Goal: Browse casually: Explore the website without a specific task or goal

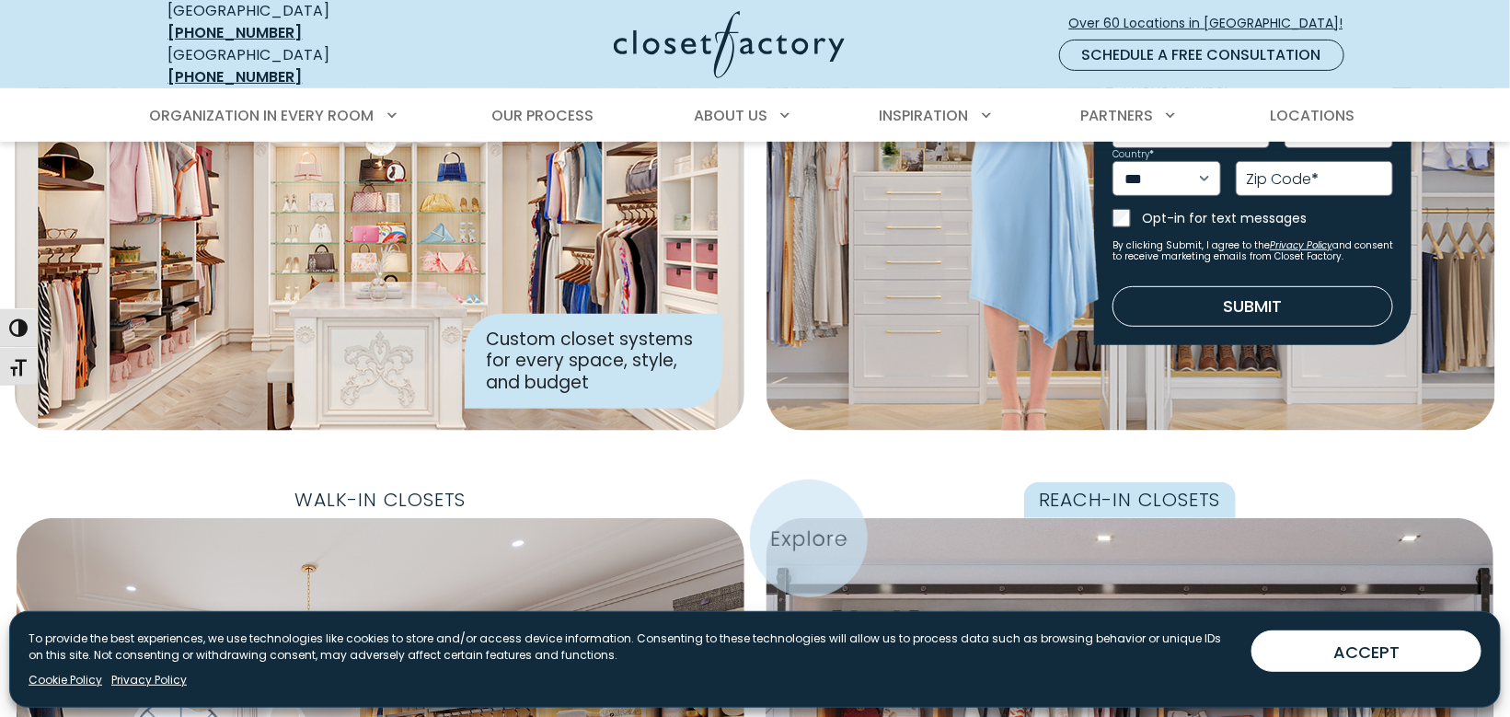
scroll to position [306, 0]
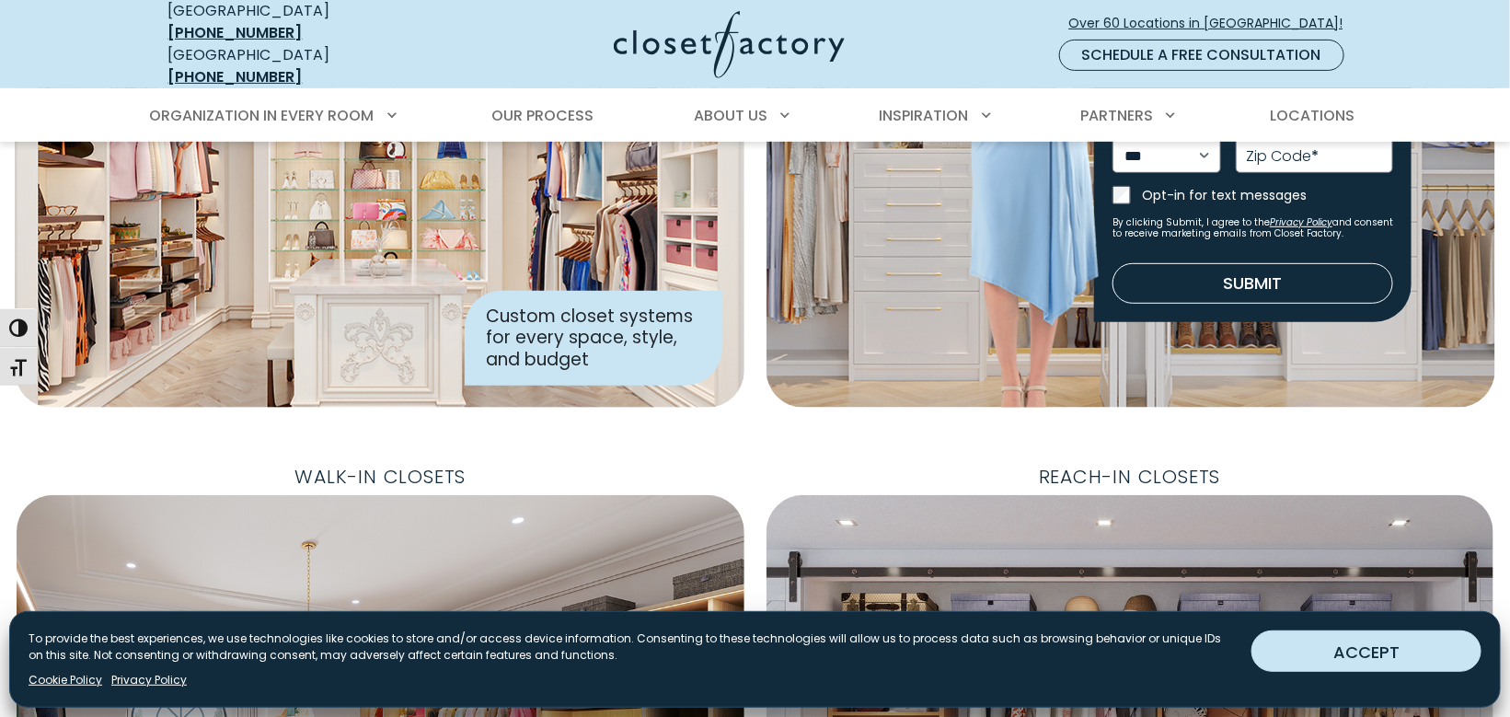
click at [1403, 663] on button "ACCEPT" at bounding box center [1366, 650] width 230 height 41
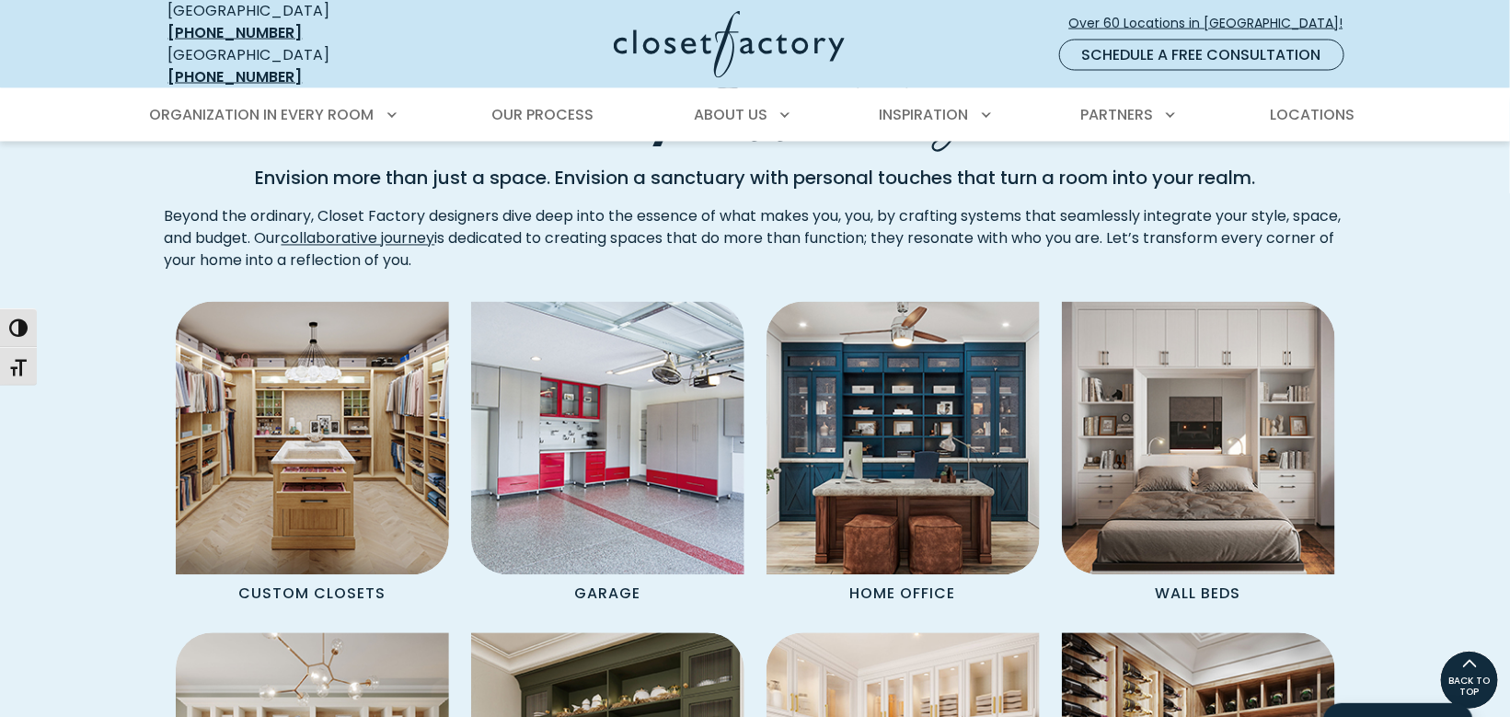
scroll to position [1431, 0]
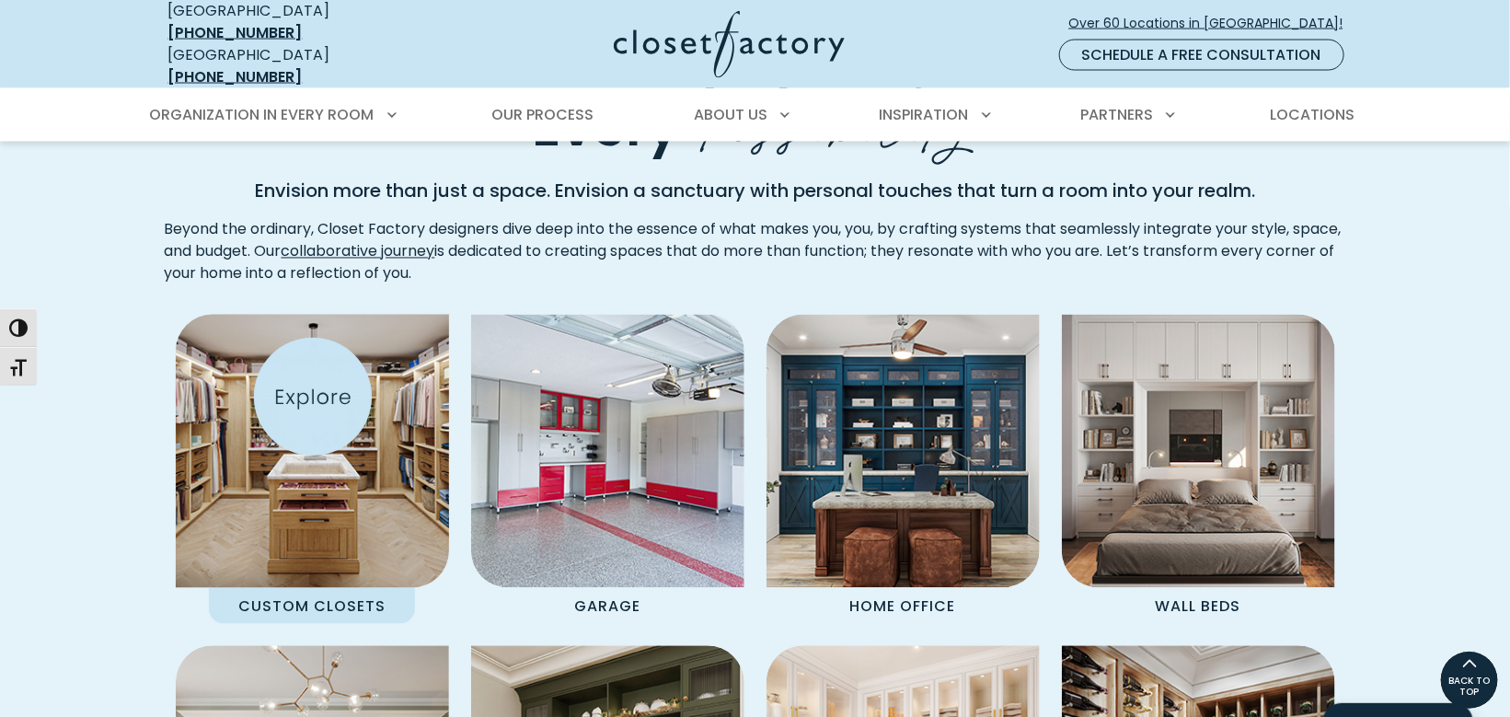
click at [313, 398] on img "Spaces Grid" at bounding box center [312, 451] width 301 height 301
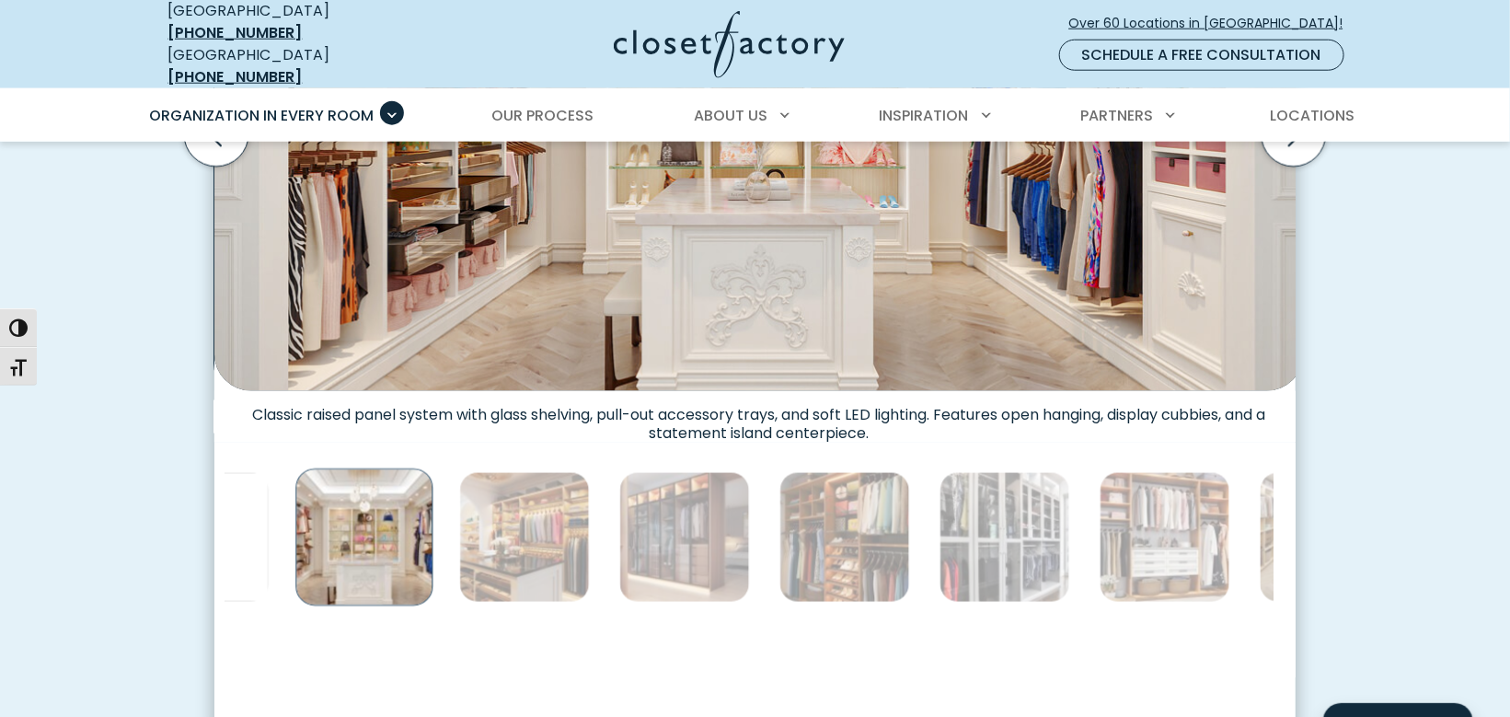
scroll to position [920, 0]
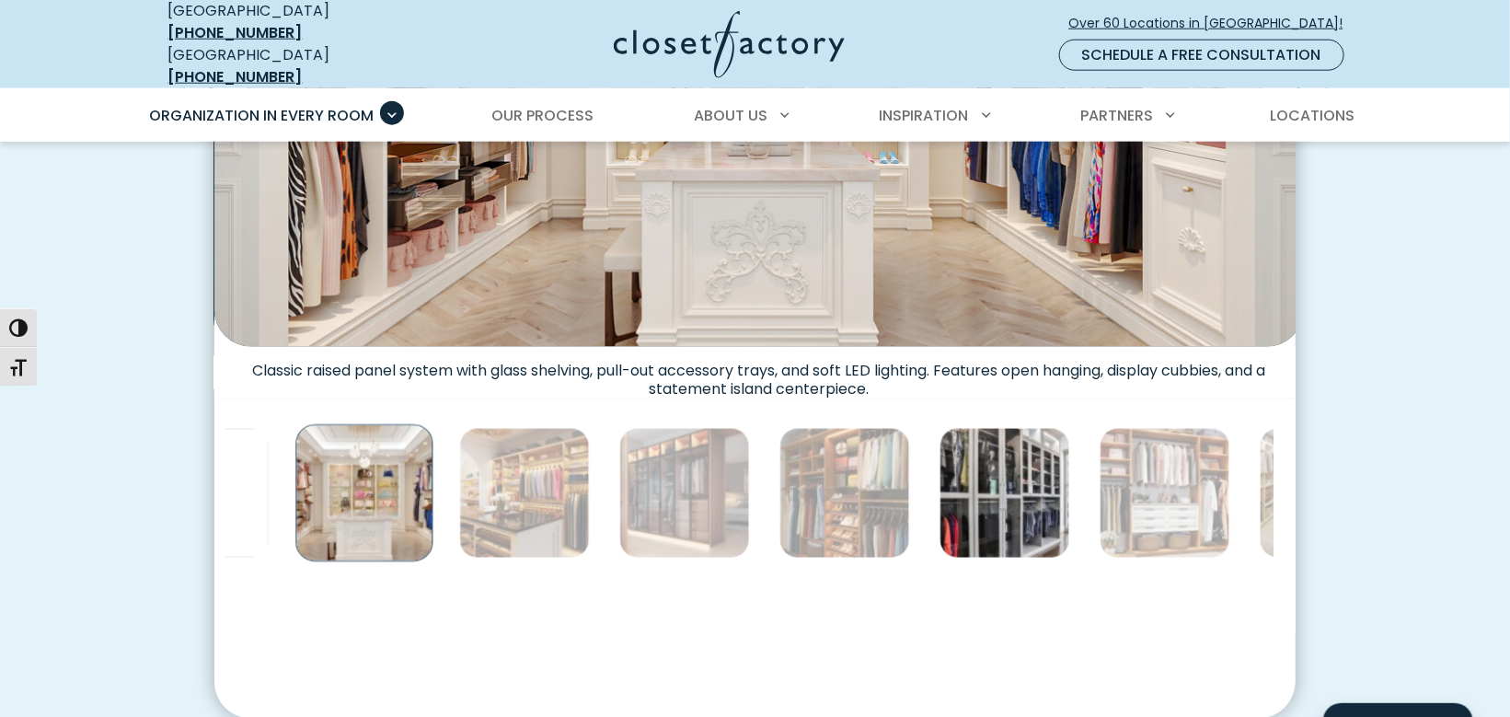
click at [940, 428] on img "Thumbnail Gallery" at bounding box center [1005, 493] width 131 height 131
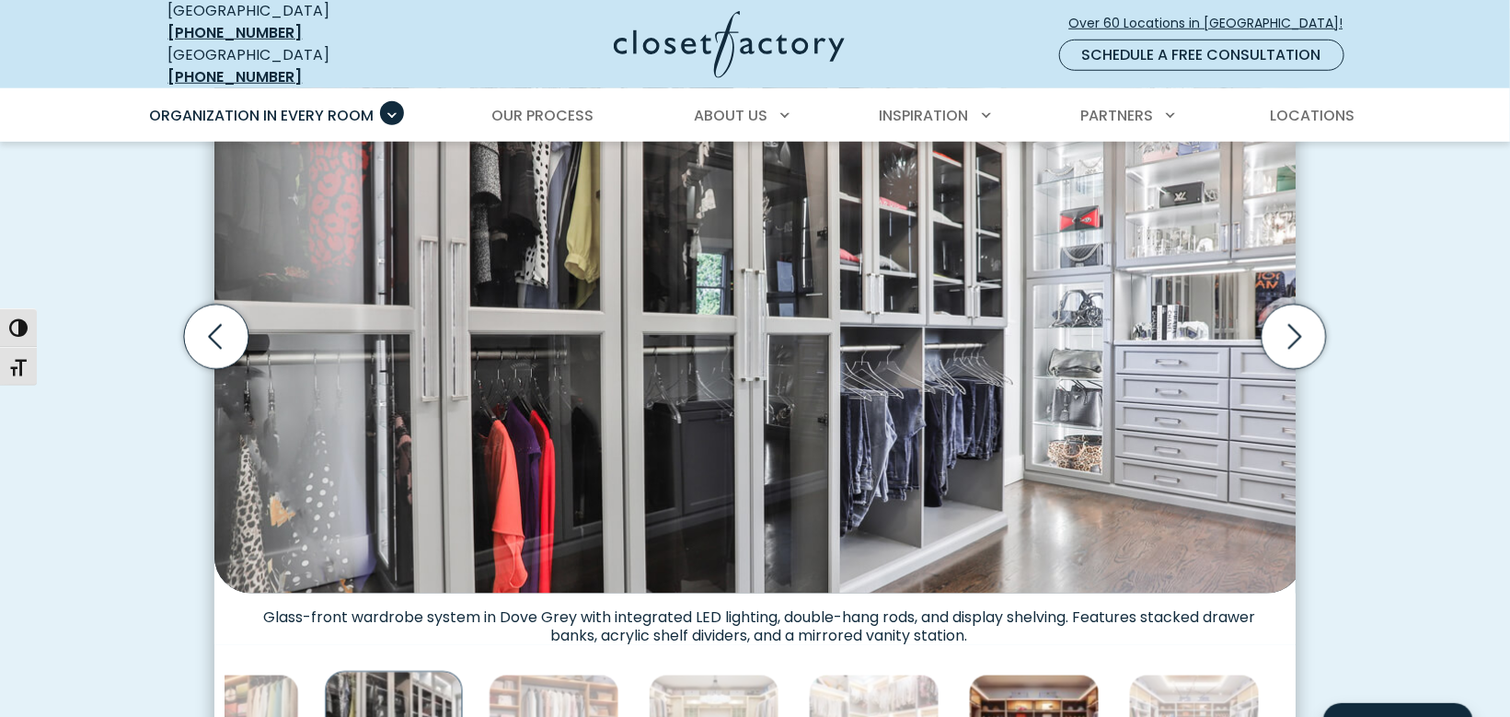
scroll to position [716, 0]
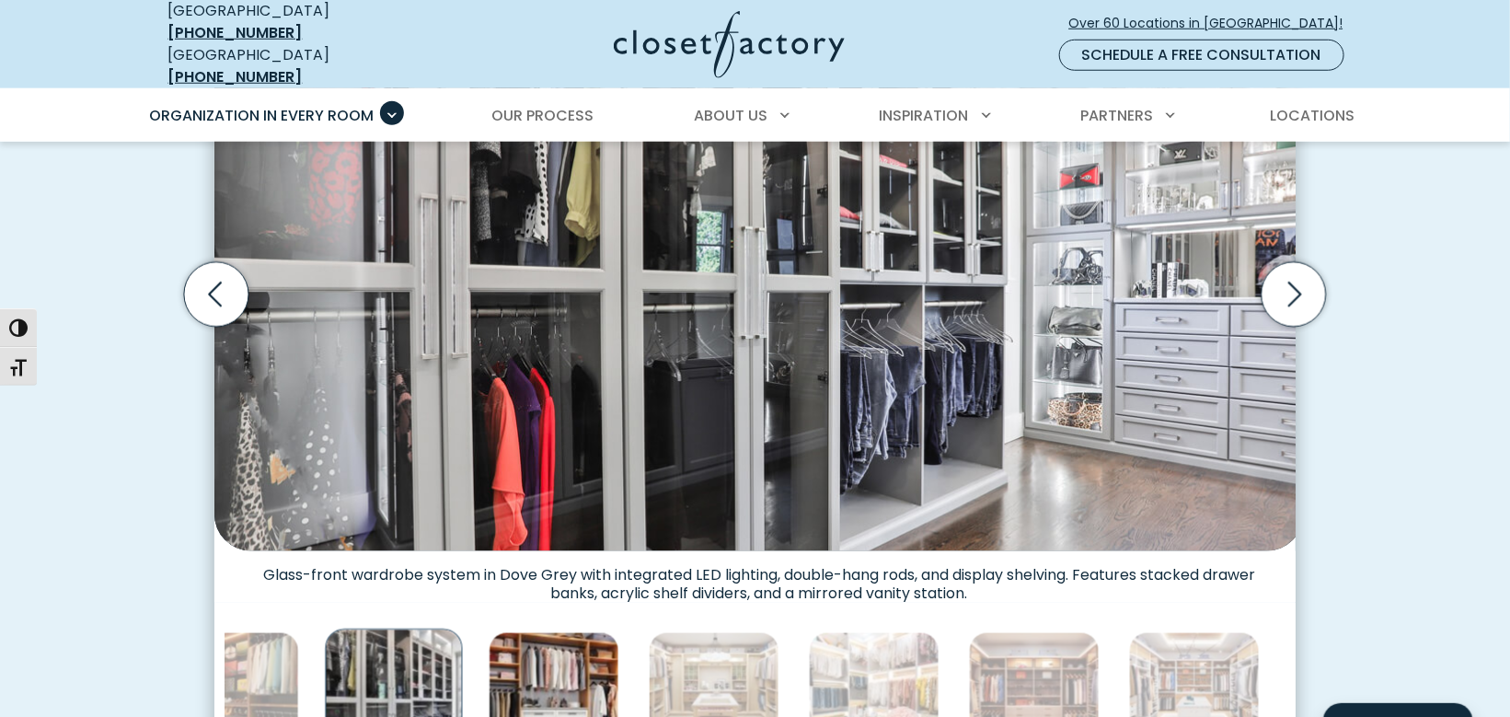
click at [489, 632] on img "Thumbnail Gallery" at bounding box center [554, 697] width 131 height 131
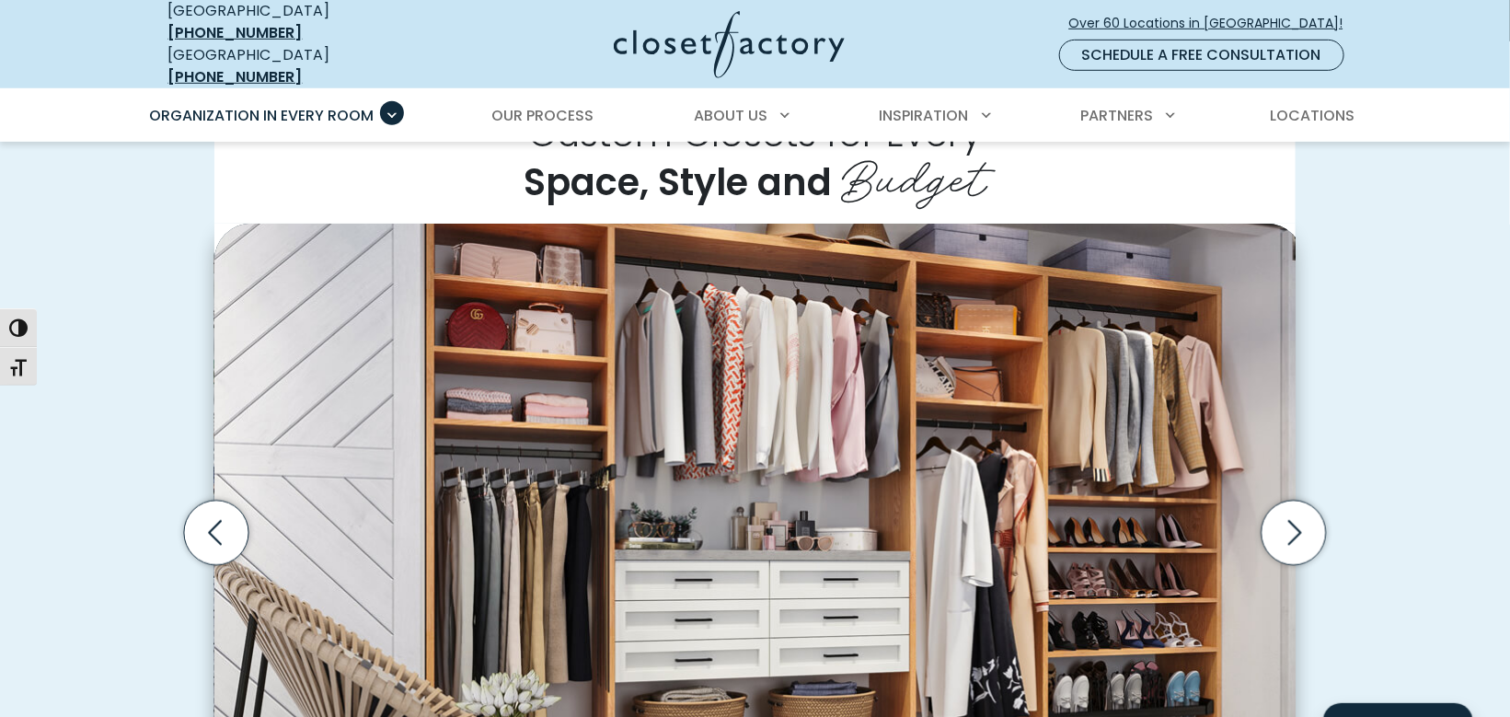
scroll to position [512, 0]
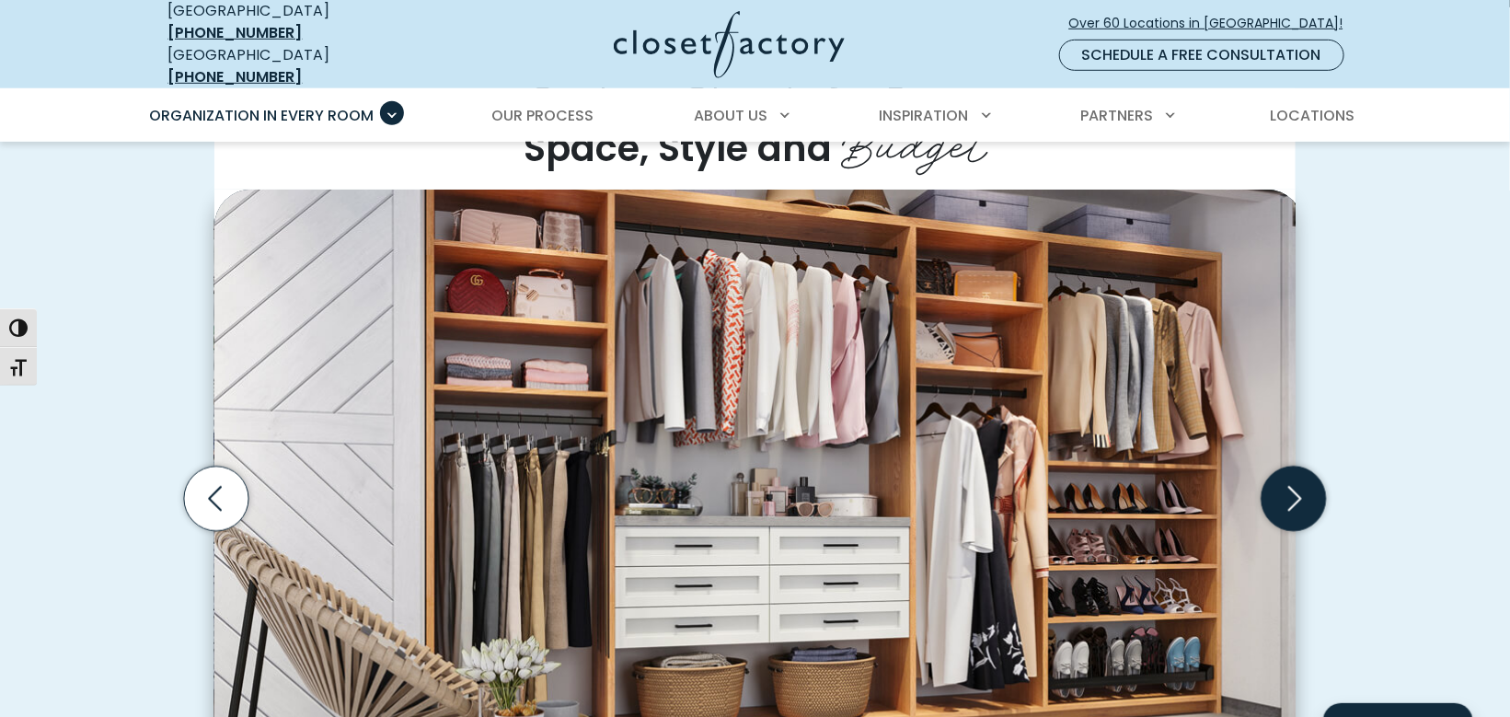
click at [1311, 467] on icon "Next slide" at bounding box center [1294, 499] width 64 height 64
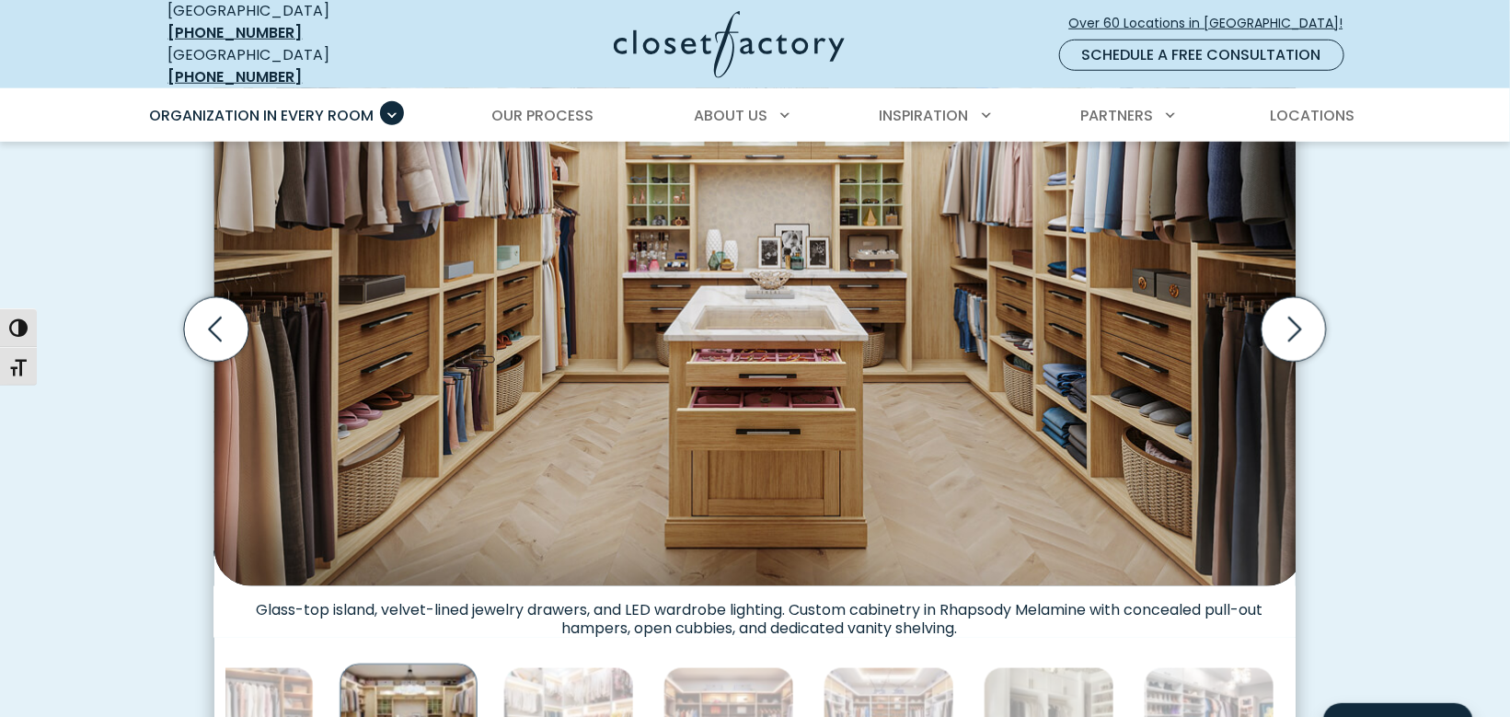
scroll to position [716, 0]
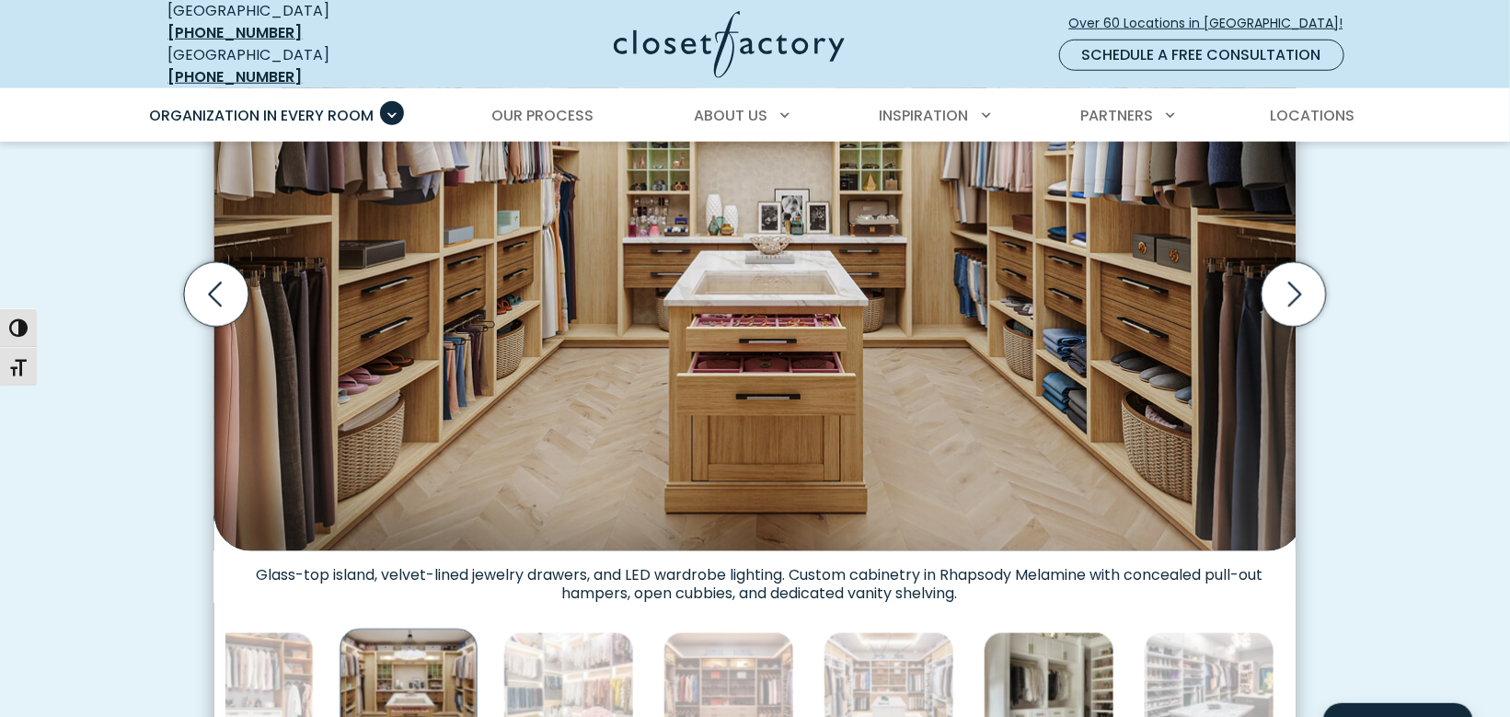
click at [984, 632] on img "Thumbnail Gallery" at bounding box center [1049, 697] width 131 height 131
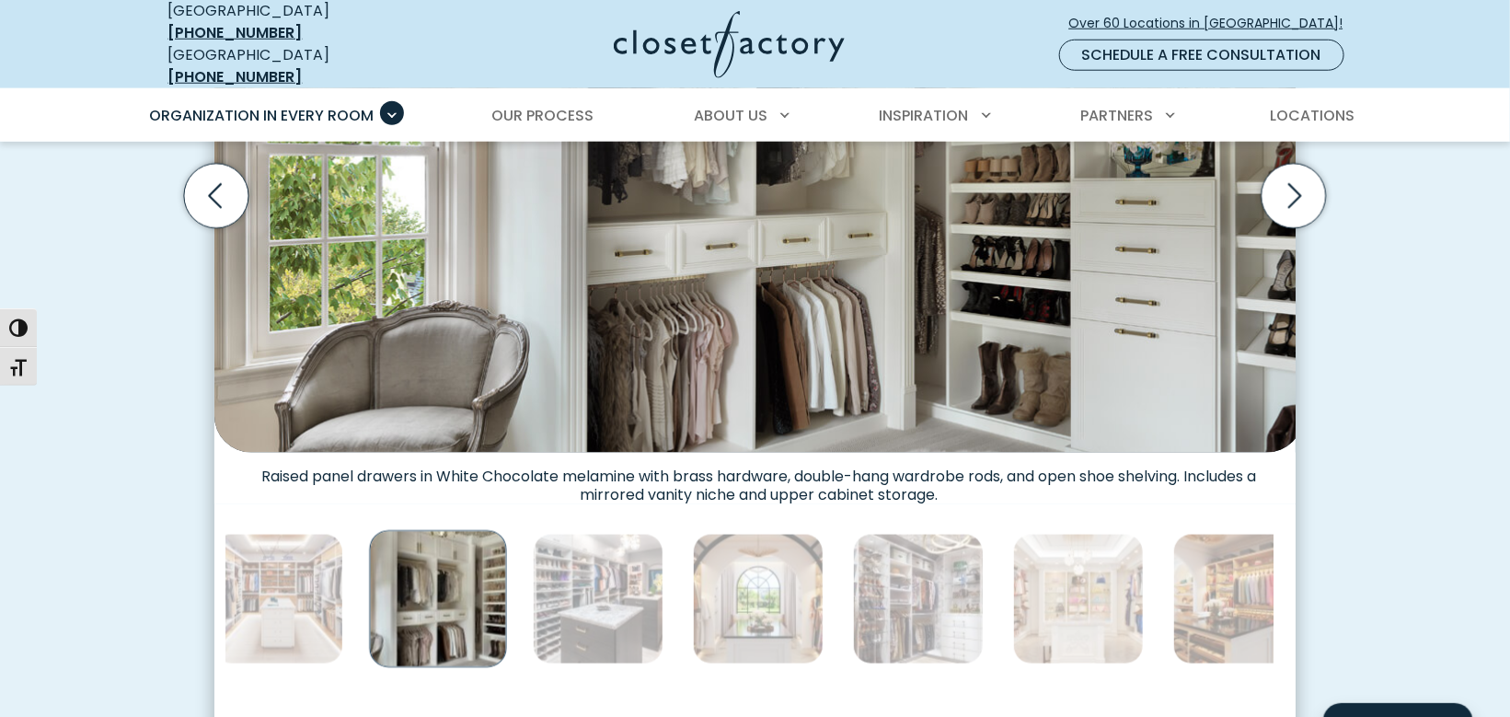
scroll to position [818, 0]
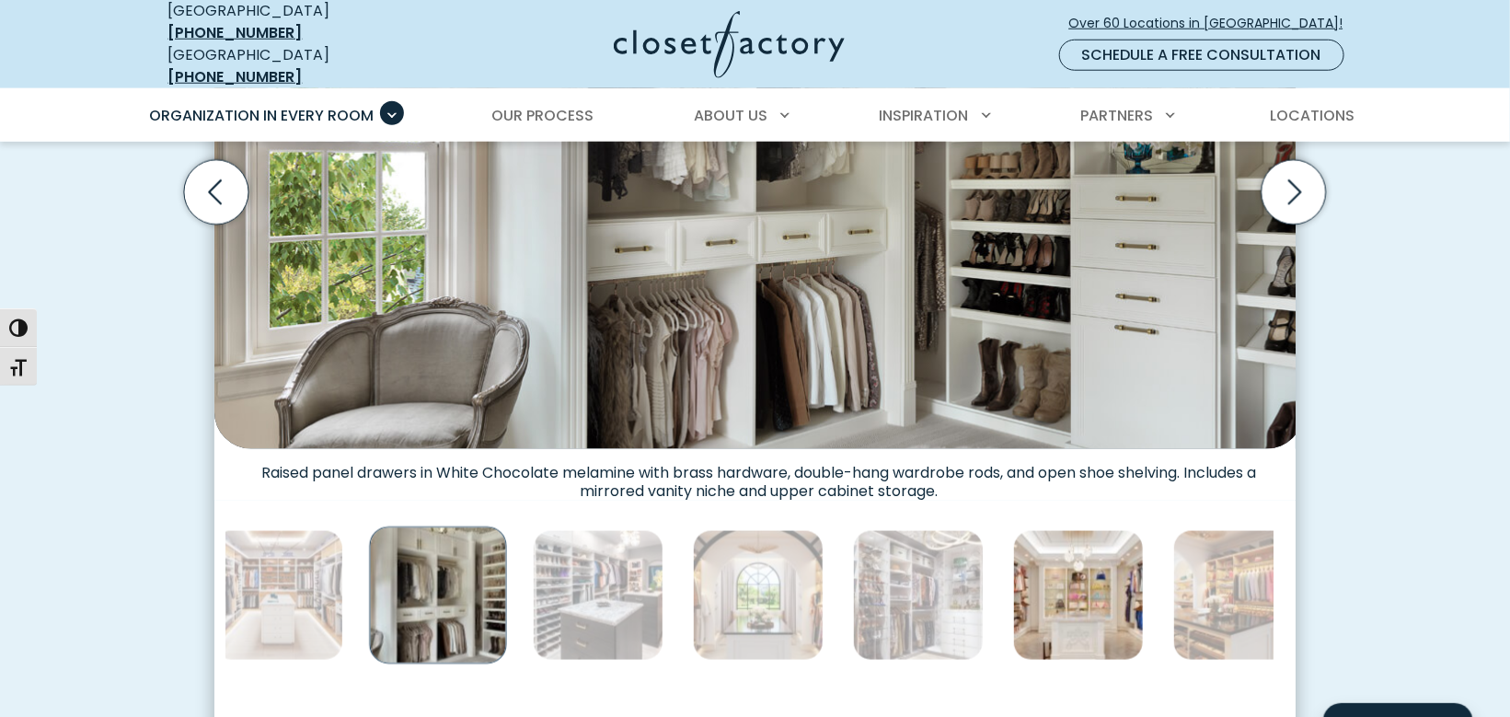
click at [1013, 530] on img "Thumbnail Gallery" at bounding box center [1078, 595] width 131 height 131
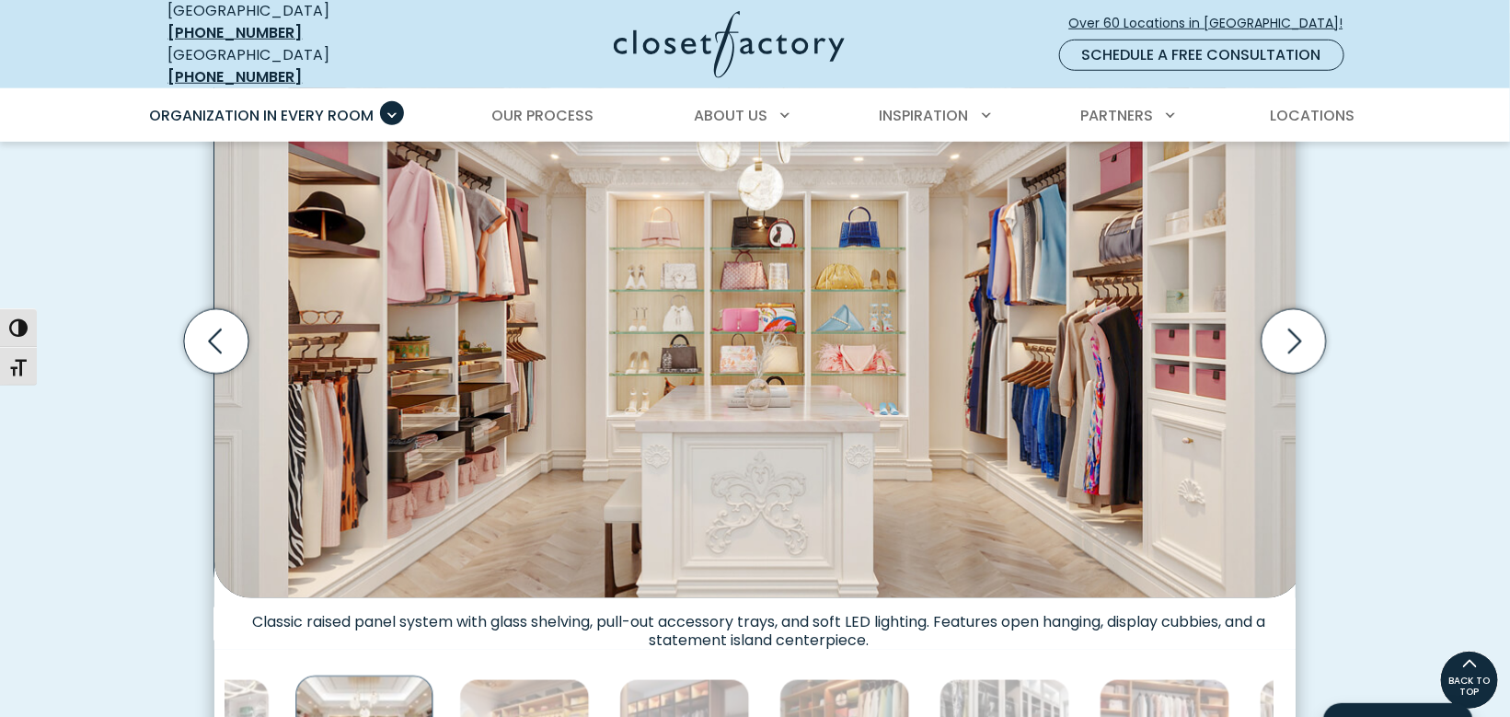
scroll to position [716, 0]
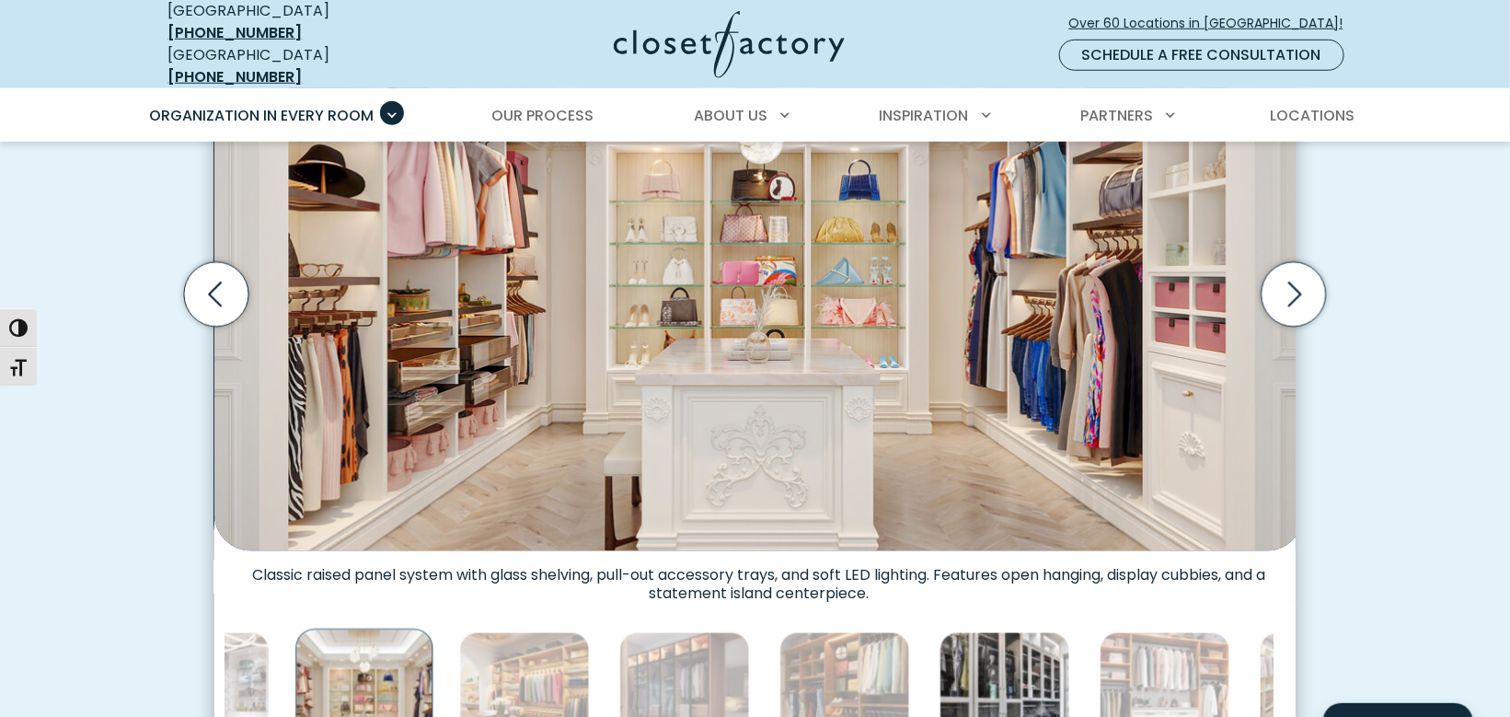
click at [940, 632] on img "Thumbnail Gallery" at bounding box center [1005, 697] width 131 height 131
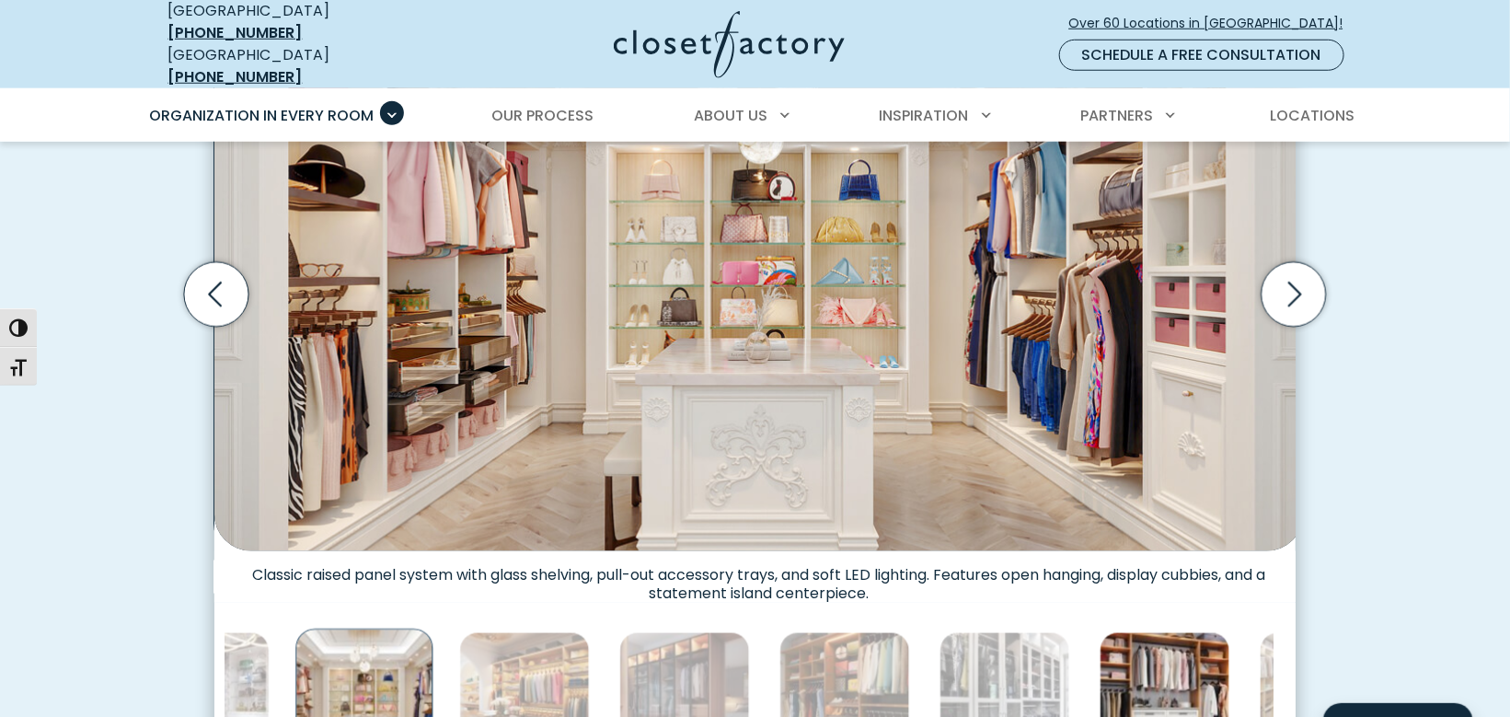
click at [1100, 632] on img "Thumbnail Gallery" at bounding box center [1165, 697] width 131 height 131
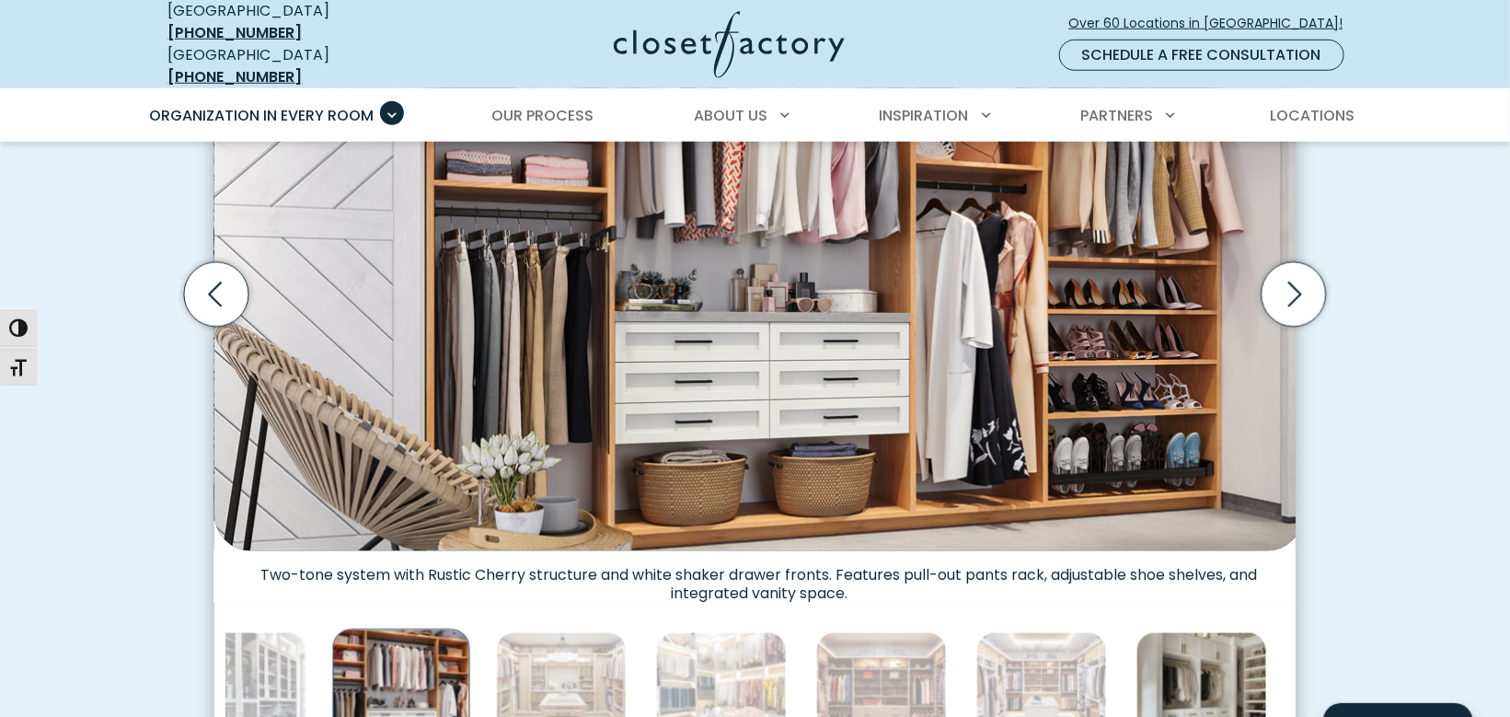
click at [1136, 632] on img "Thumbnail Gallery" at bounding box center [1201, 697] width 131 height 131
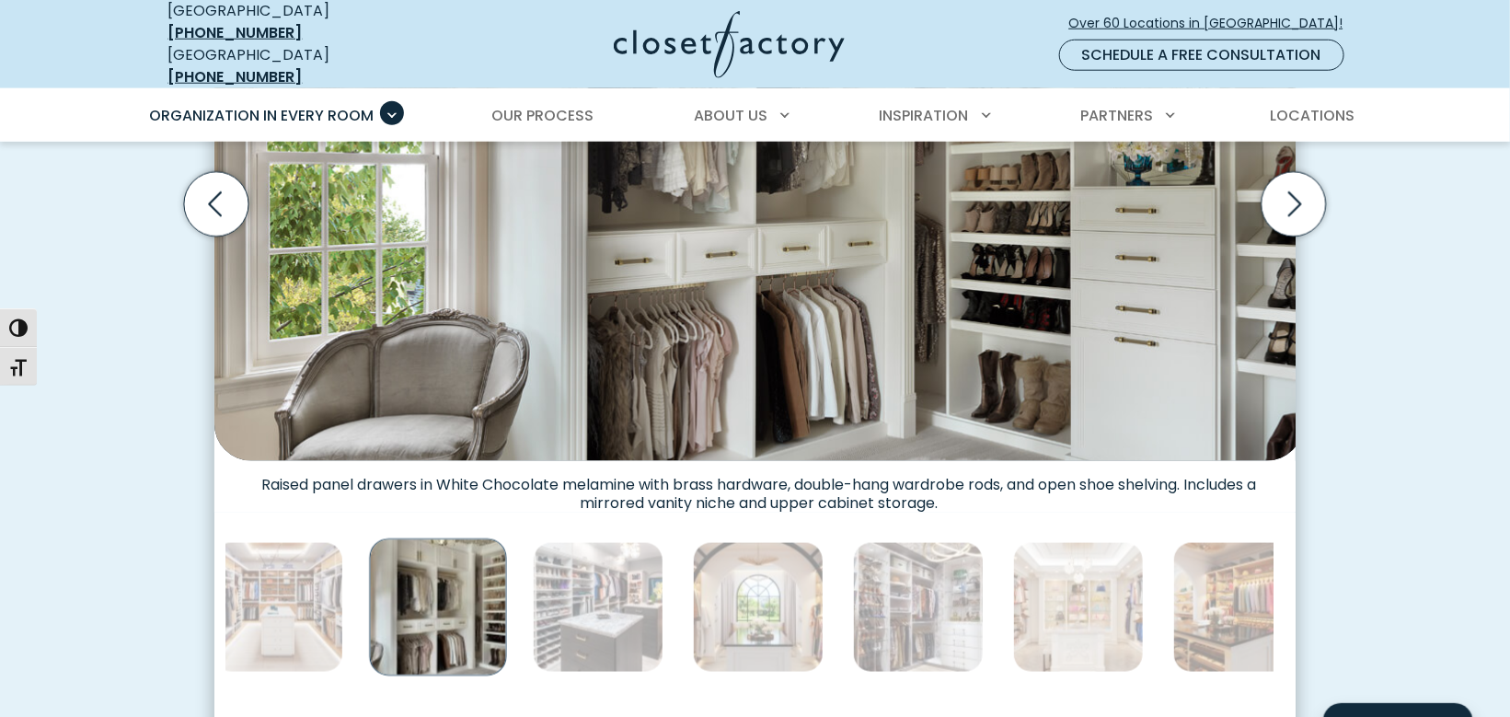
scroll to position [818, 0]
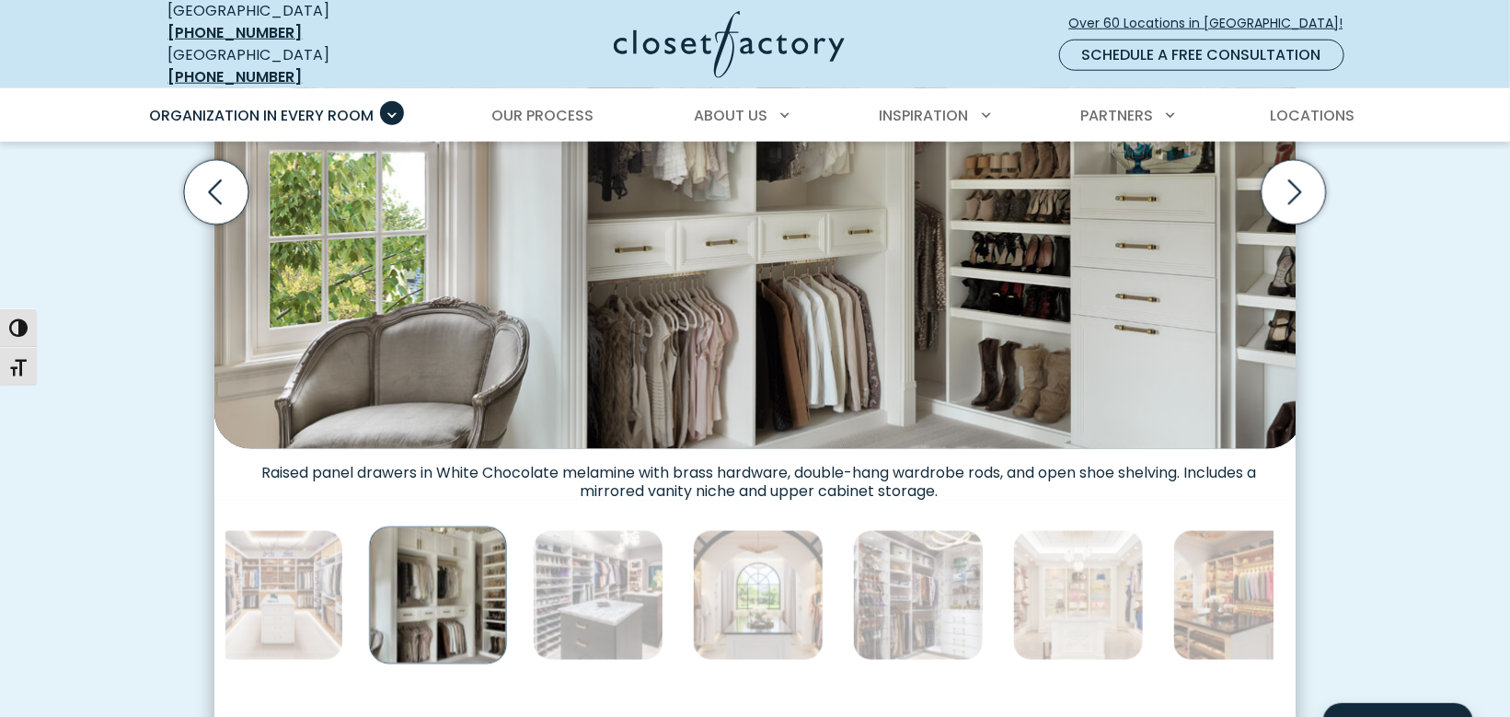
click at [1333, 530] on img "Thumbnail Gallery" at bounding box center [1398, 595] width 131 height 131
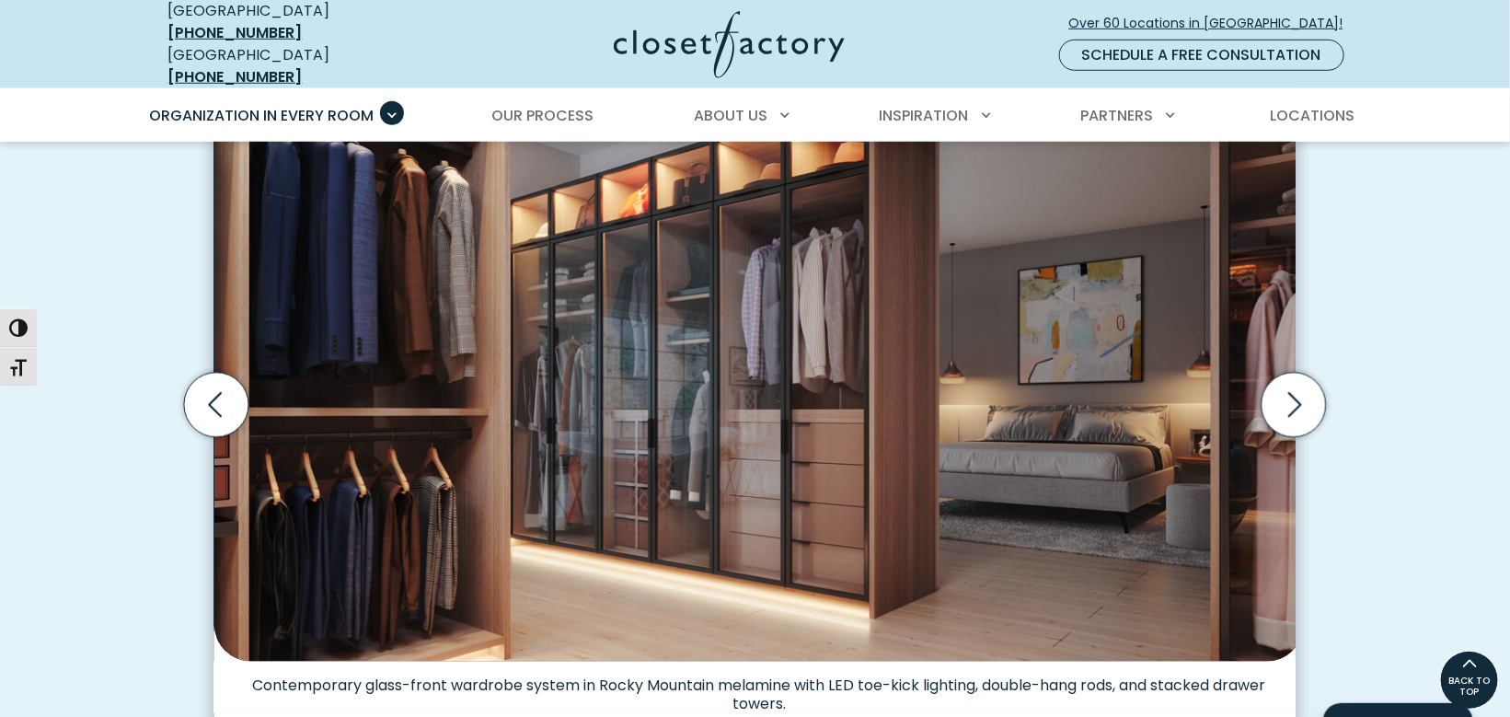
scroll to position [512, 0]
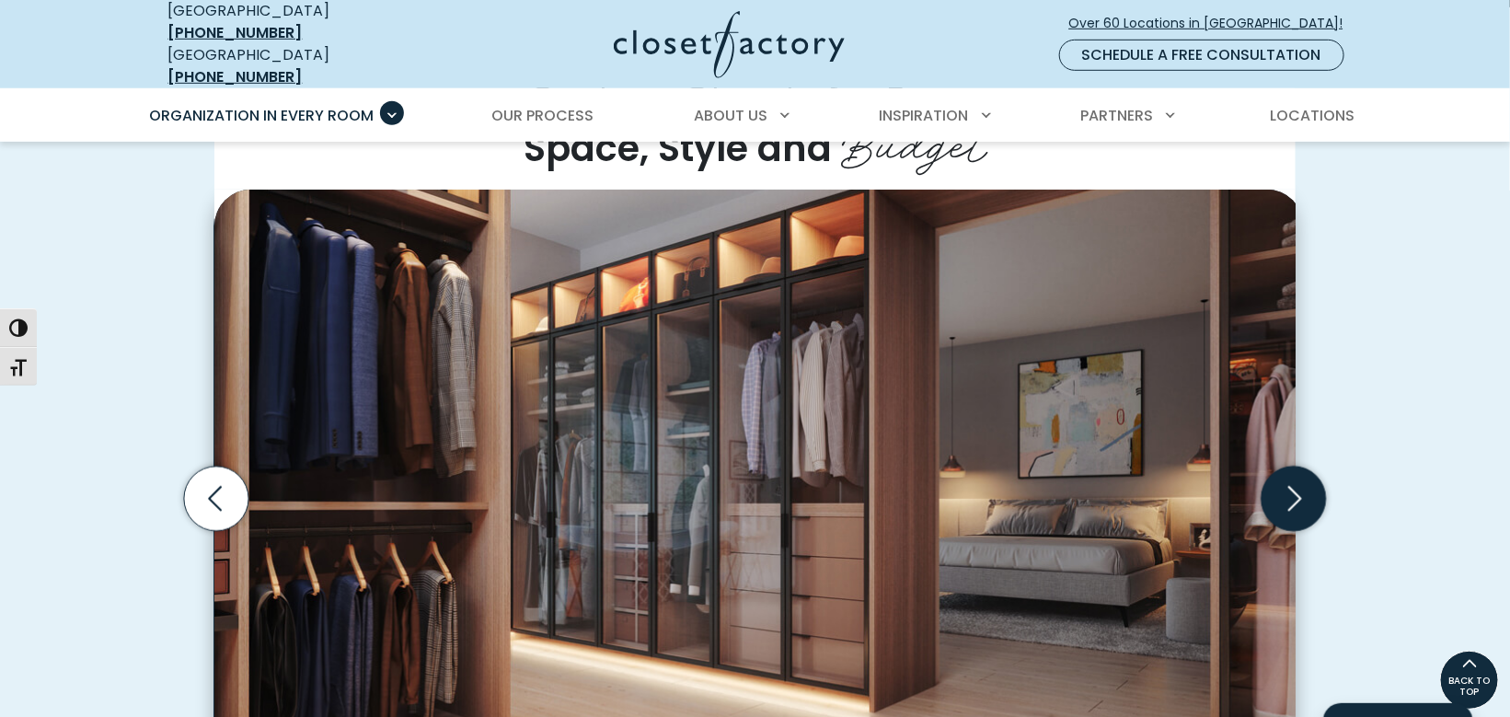
click at [1314, 467] on icon "Next slide" at bounding box center [1294, 499] width 64 height 64
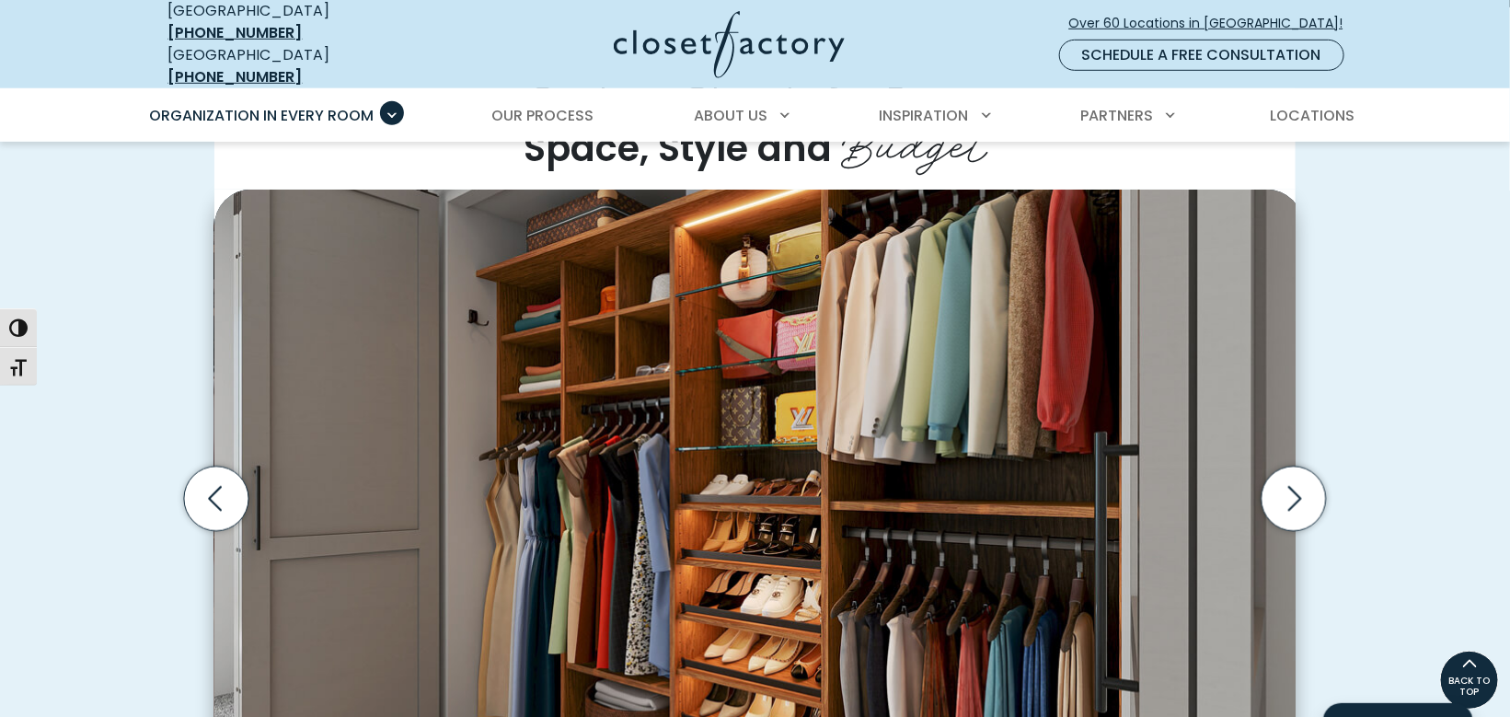
scroll to position [409, 0]
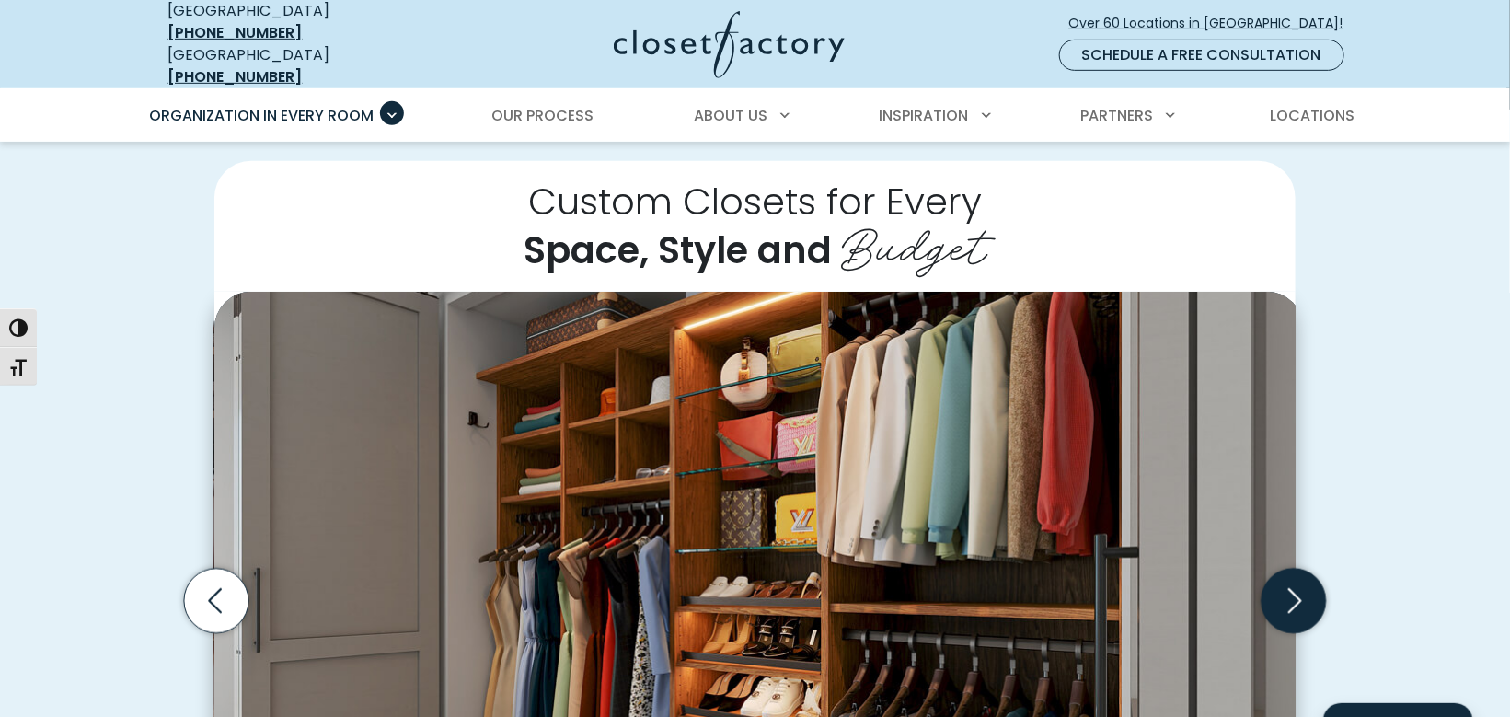
click at [1307, 569] on icon "Next slide" at bounding box center [1294, 601] width 64 height 64
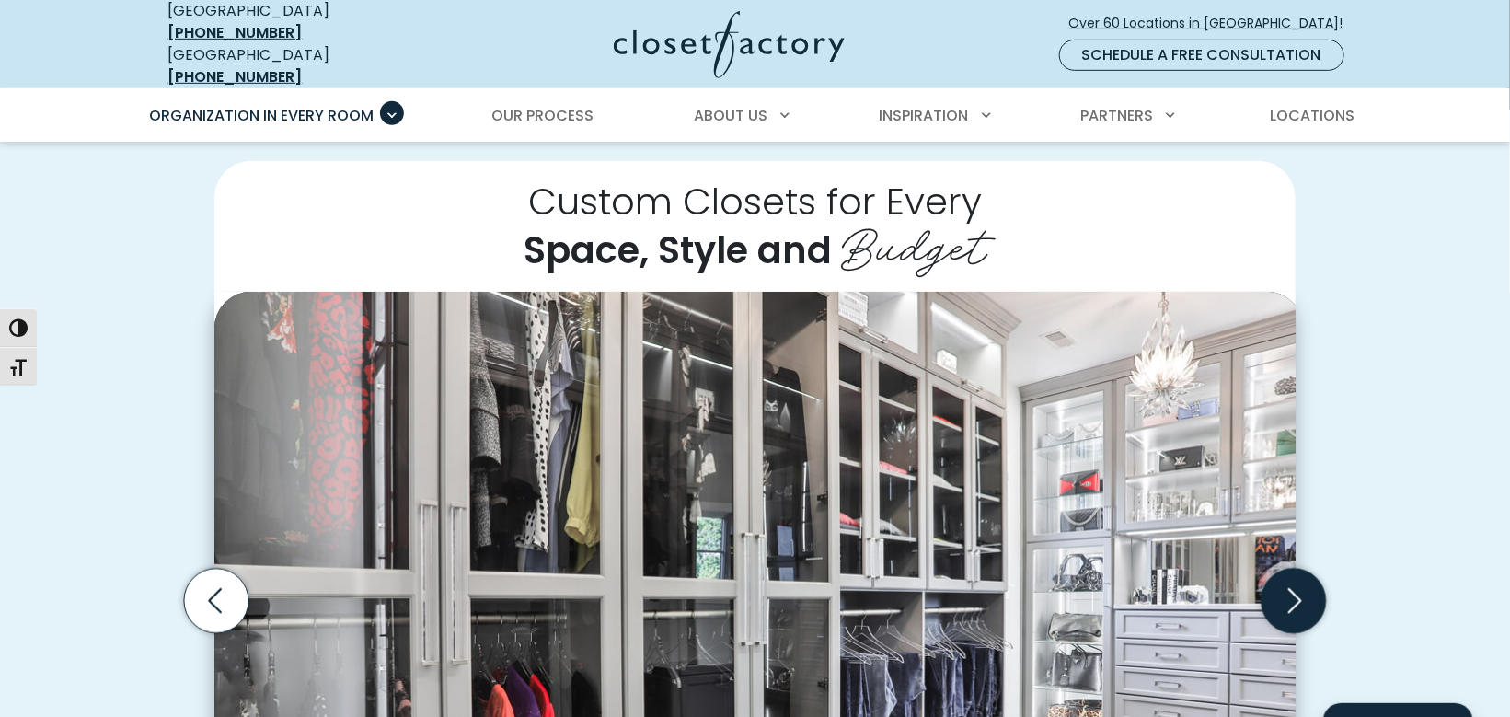
click at [1307, 569] on icon "Next slide" at bounding box center [1294, 601] width 64 height 64
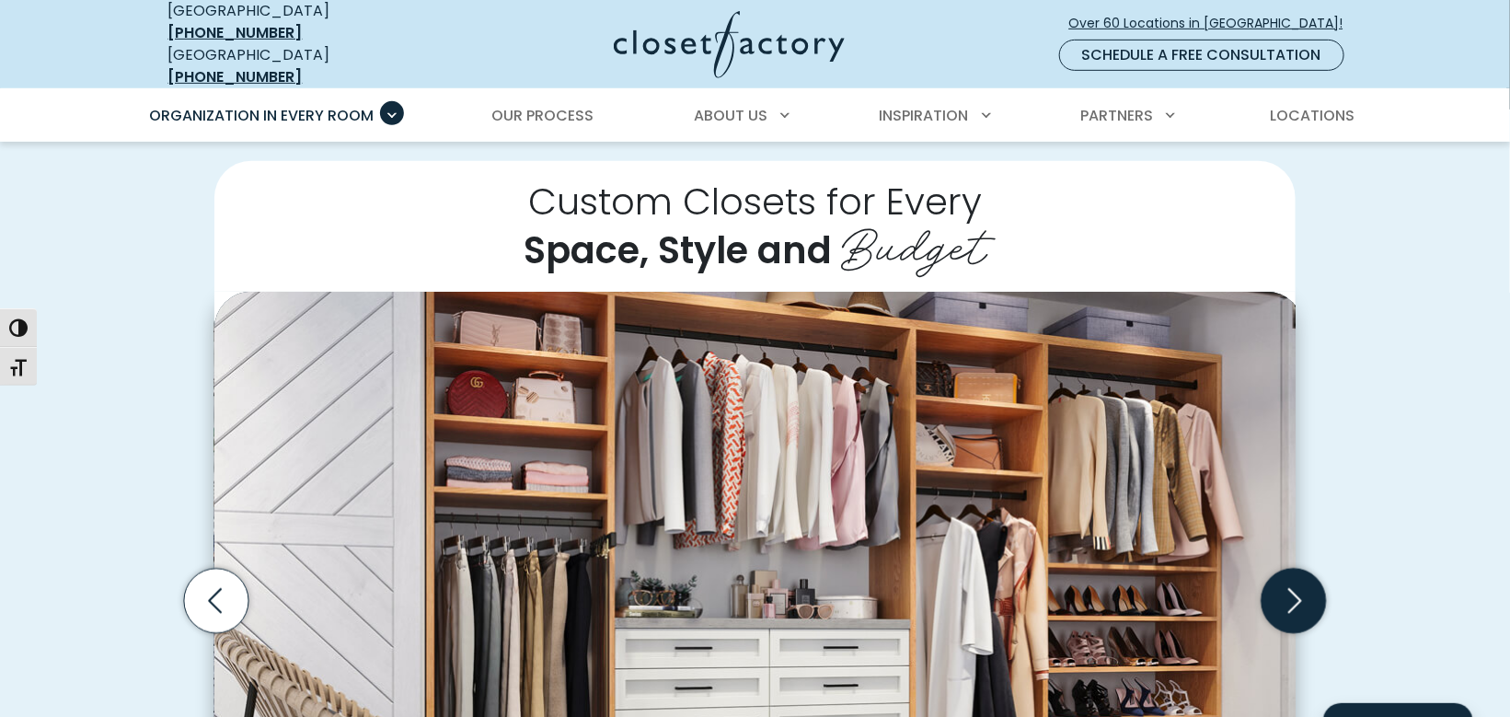
click at [1307, 569] on icon "Next slide" at bounding box center [1294, 601] width 64 height 64
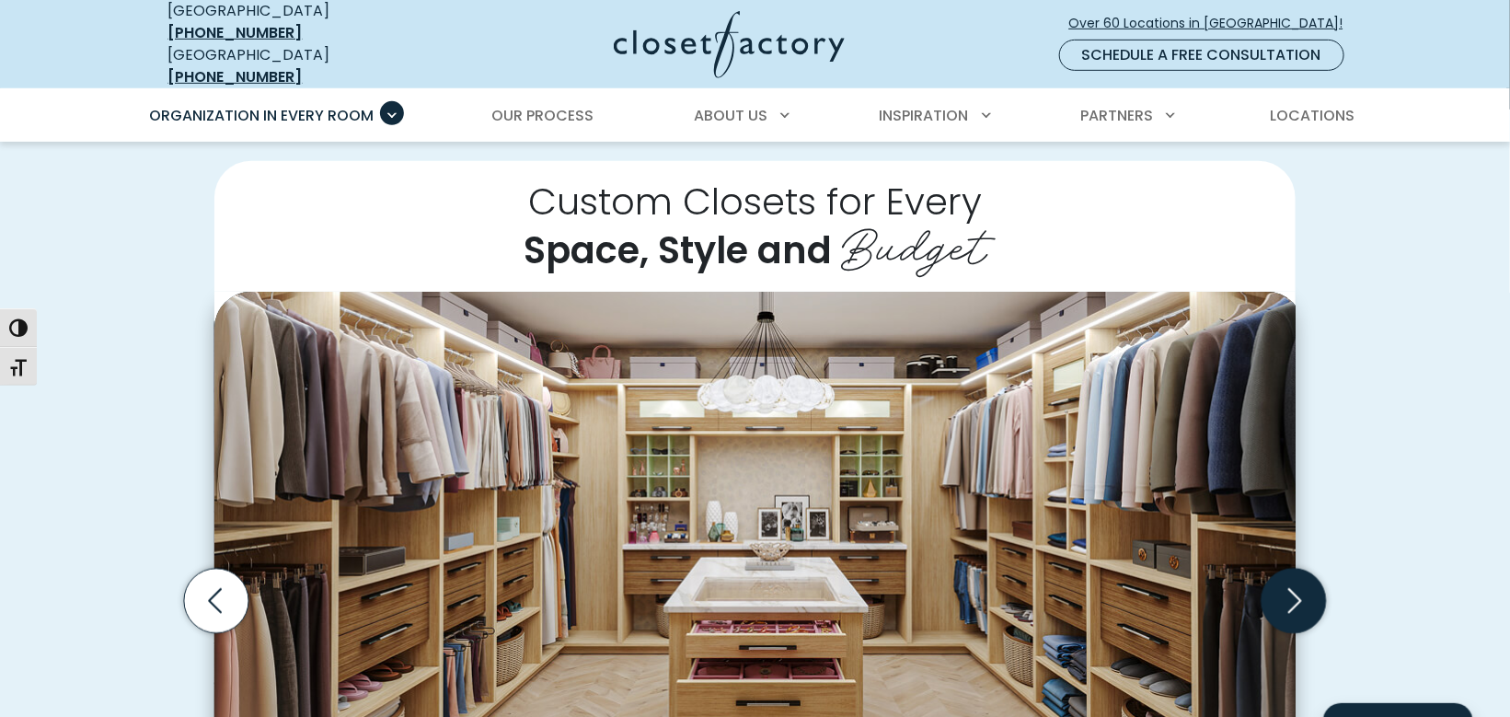
click at [1307, 569] on icon "Next slide" at bounding box center [1294, 601] width 64 height 64
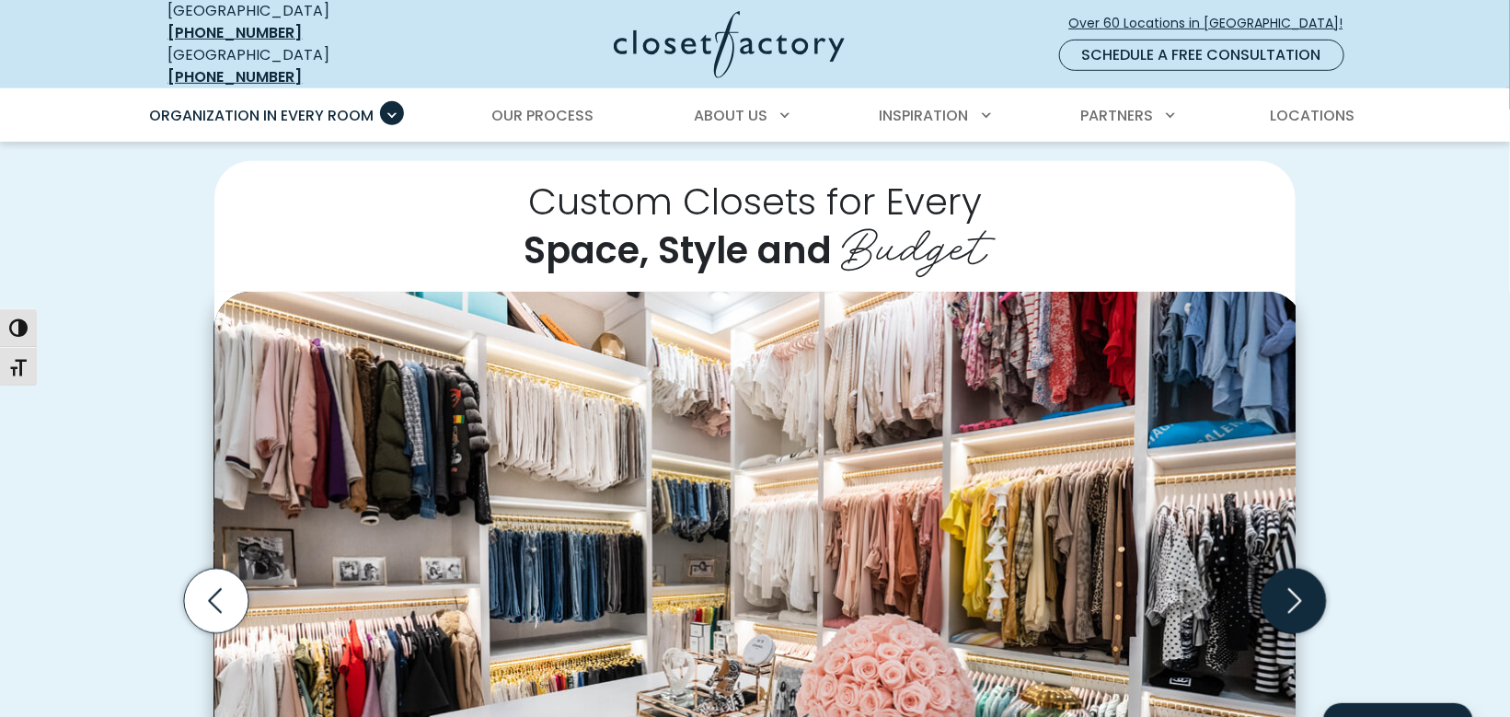
click at [1295, 569] on icon "Next slide" at bounding box center [1294, 601] width 64 height 64
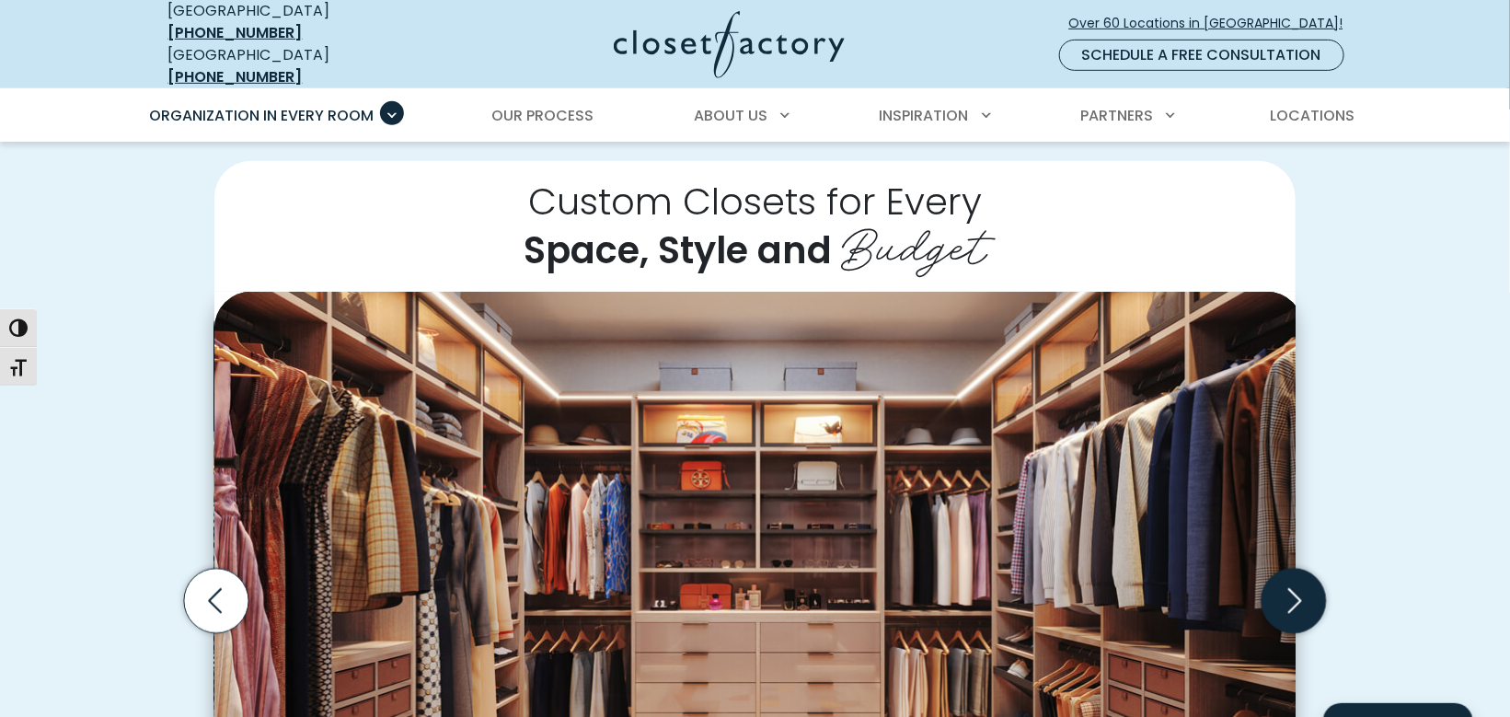
click at [1295, 569] on icon "Next slide" at bounding box center [1294, 601] width 64 height 64
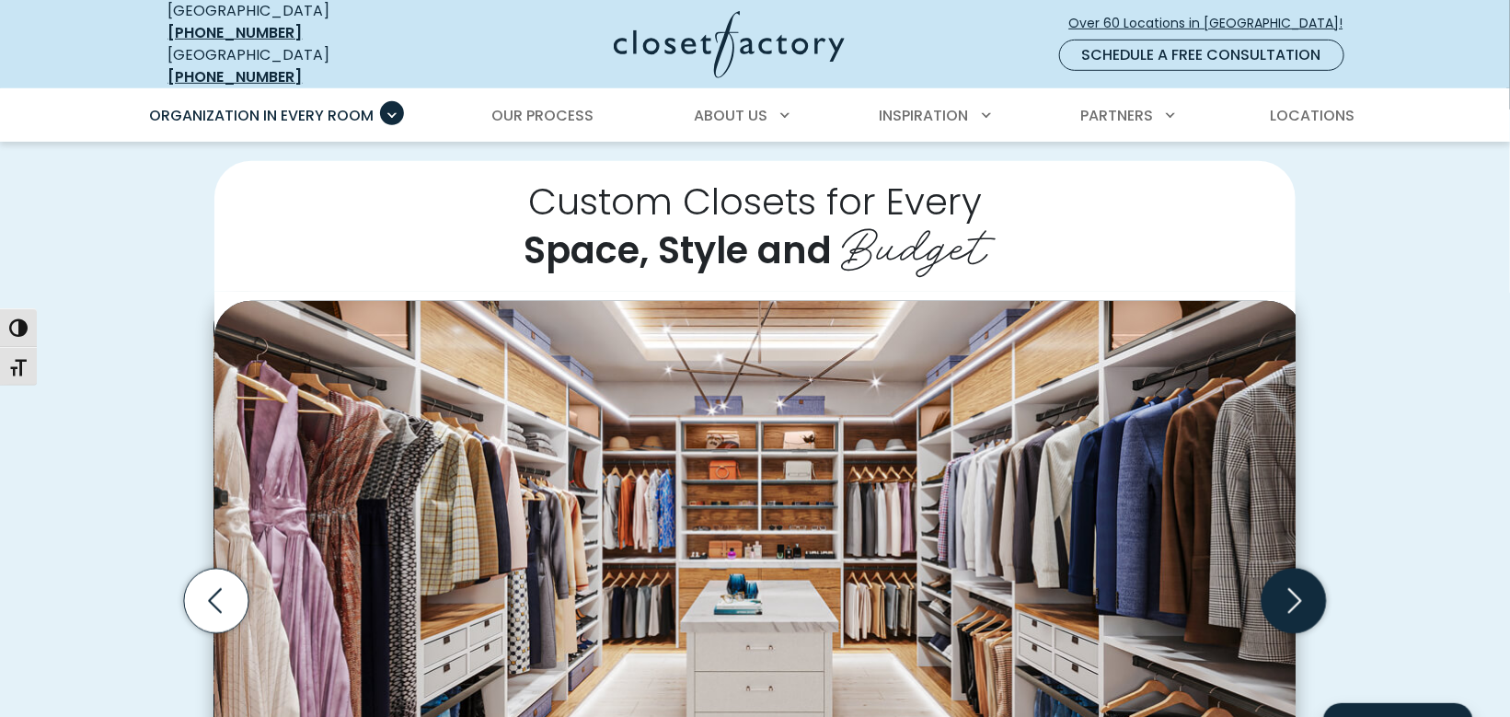
click at [1295, 569] on icon "Next slide" at bounding box center [1294, 601] width 64 height 64
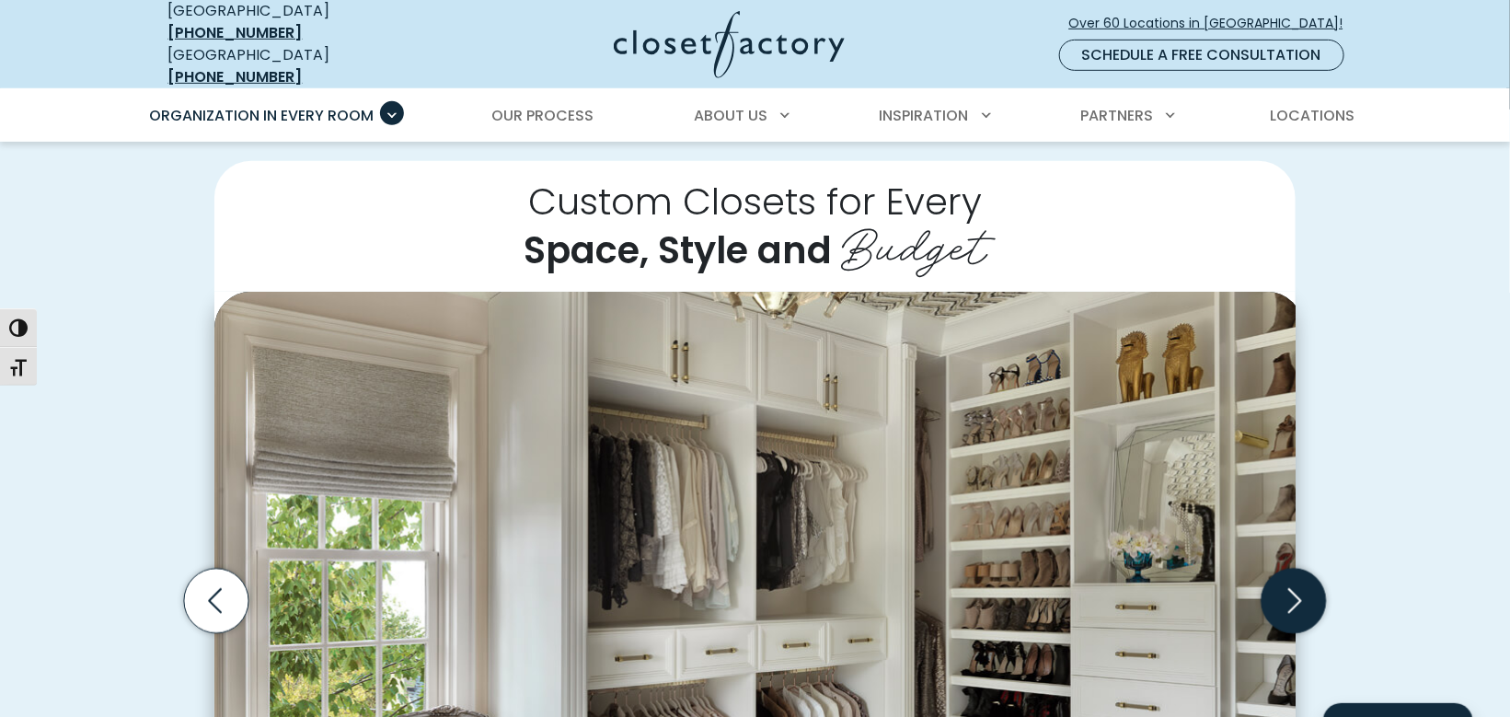
click at [1295, 569] on icon "Next slide" at bounding box center [1294, 601] width 64 height 64
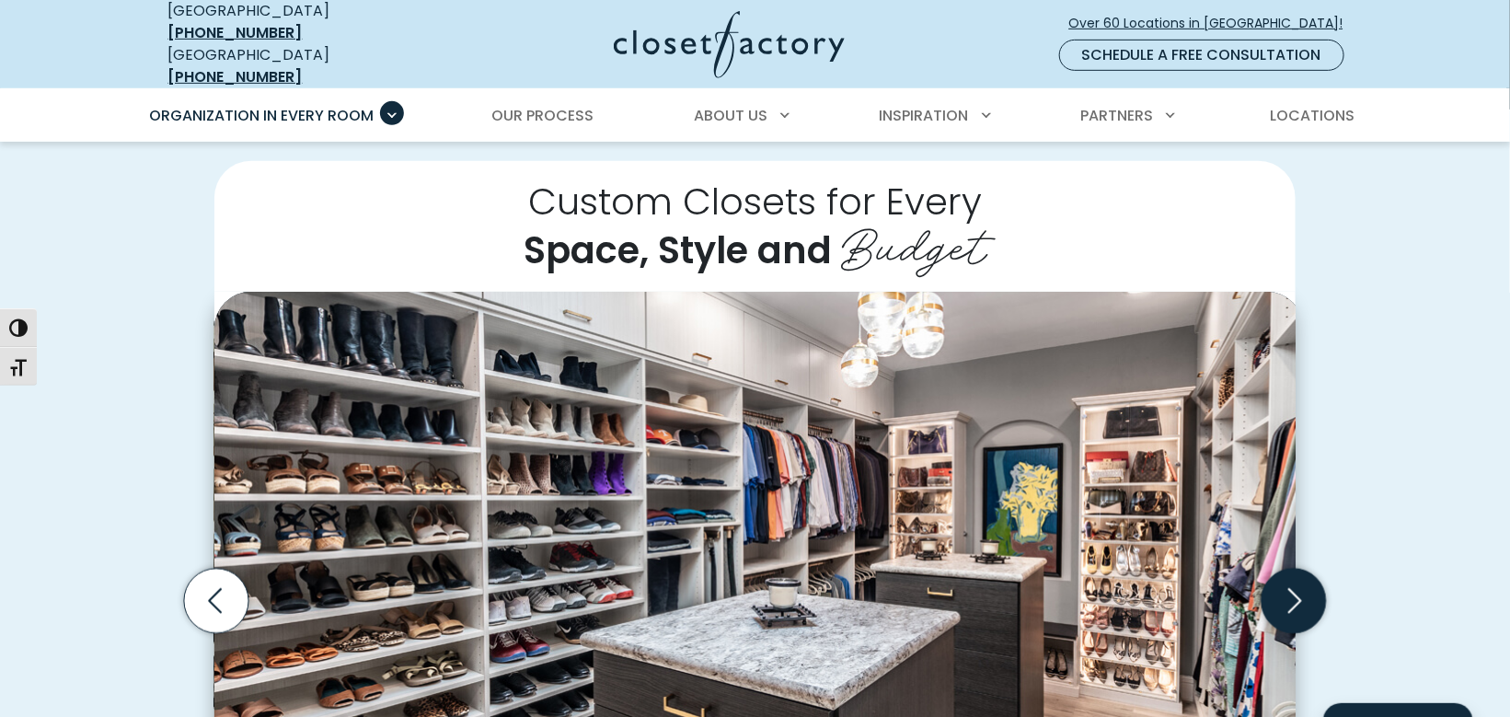
click at [1295, 569] on icon "Next slide" at bounding box center [1294, 601] width 64 height 64
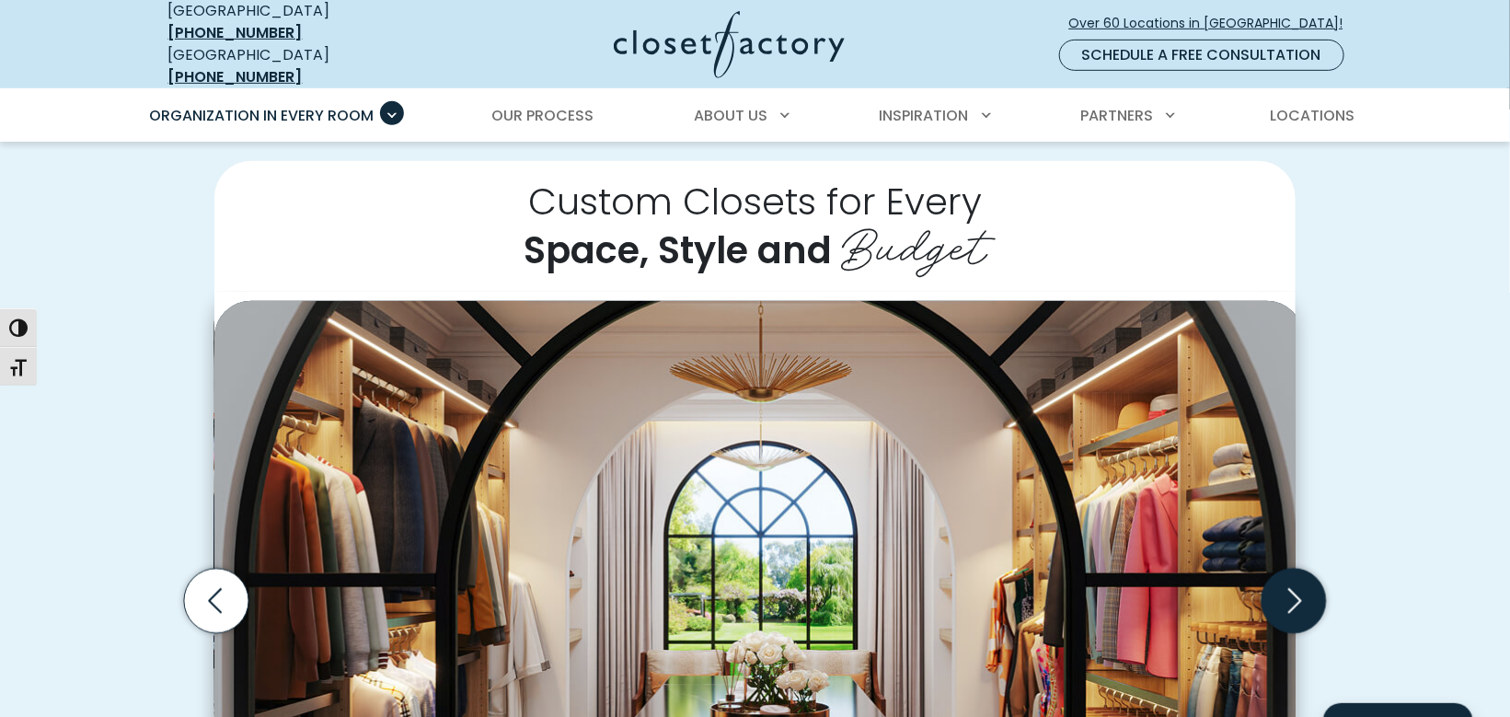
click at [1295, 569] on icon "Next slide" at bounding box center [1294, 601] width 64 height 64
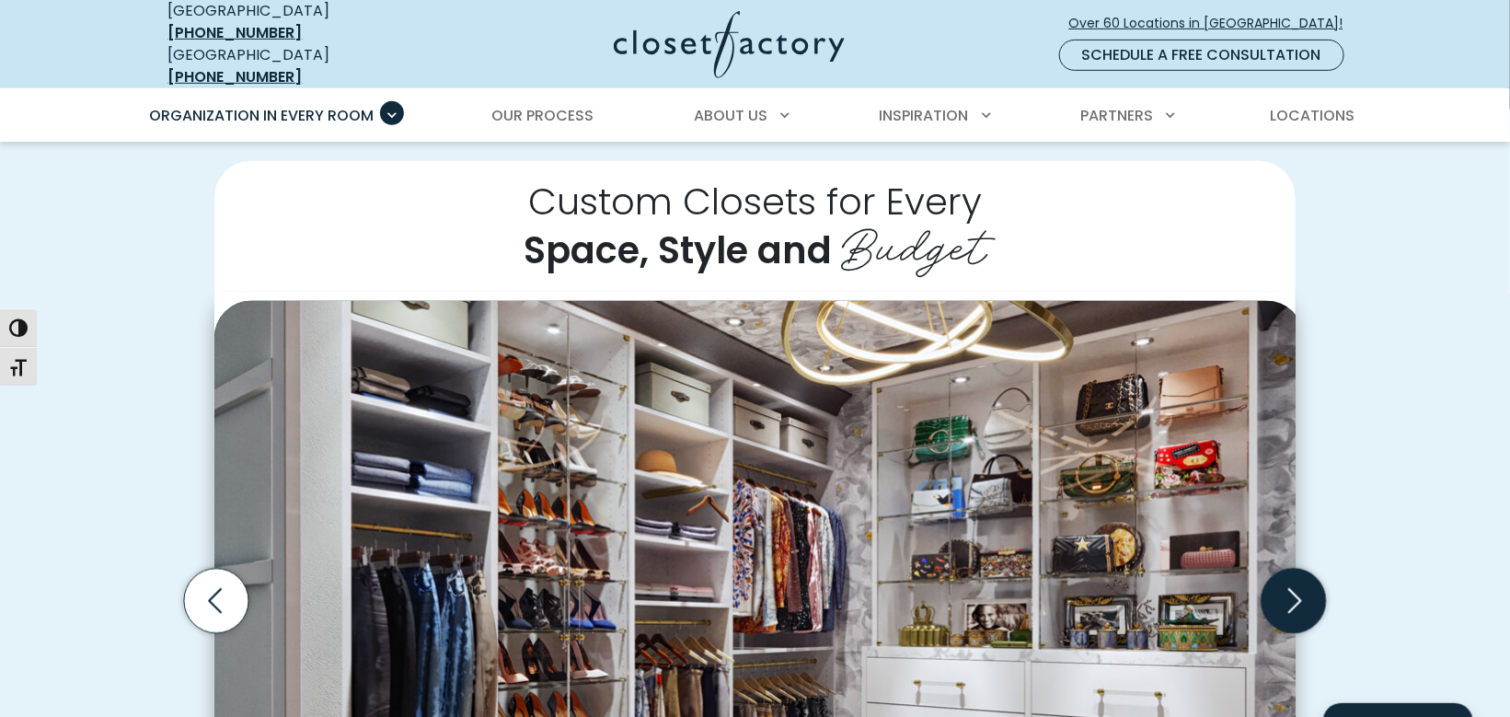
click at [1295, 569] on icon "Next slide" at bounding box center [1294, 601] width 64 height 64
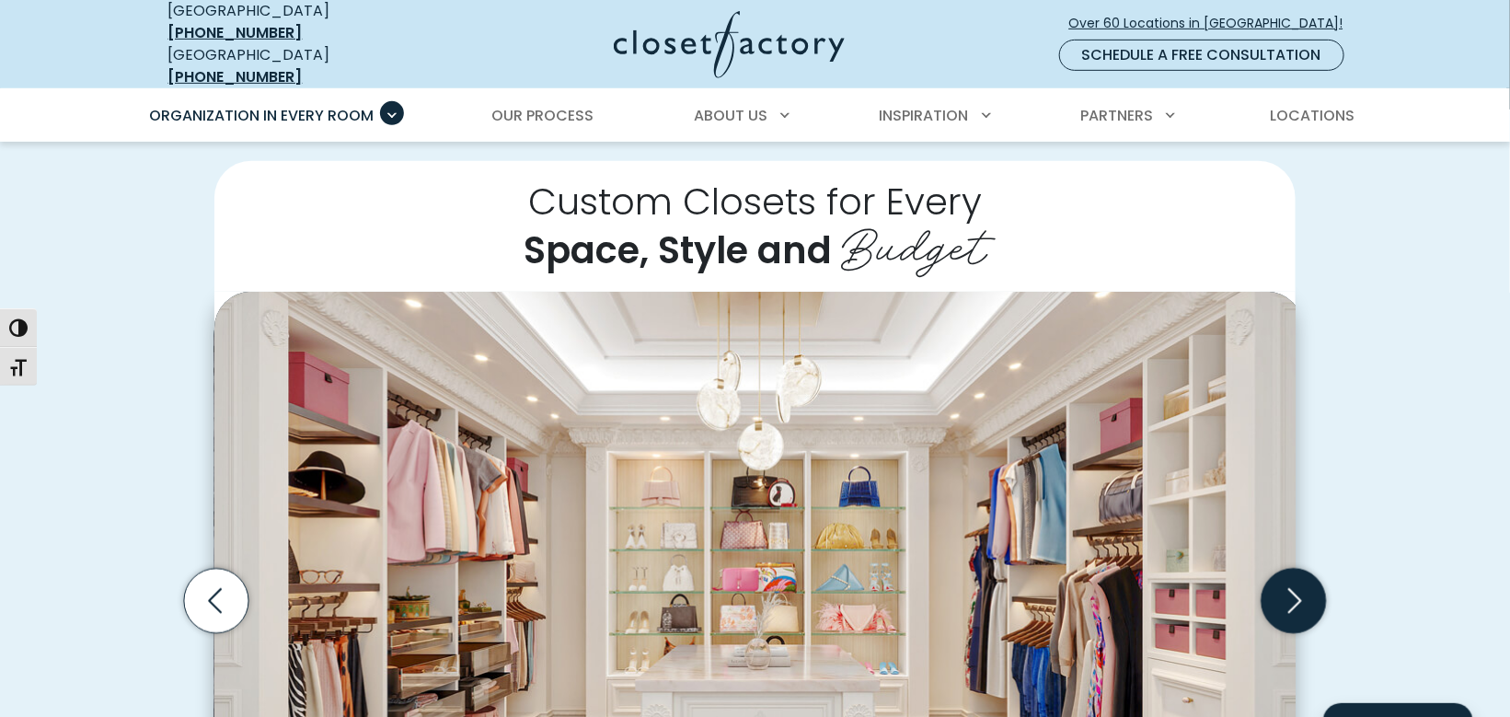
click at [1295, 569] on icon "Next slide" at bounding box center [1294, 601] width 64 height 64
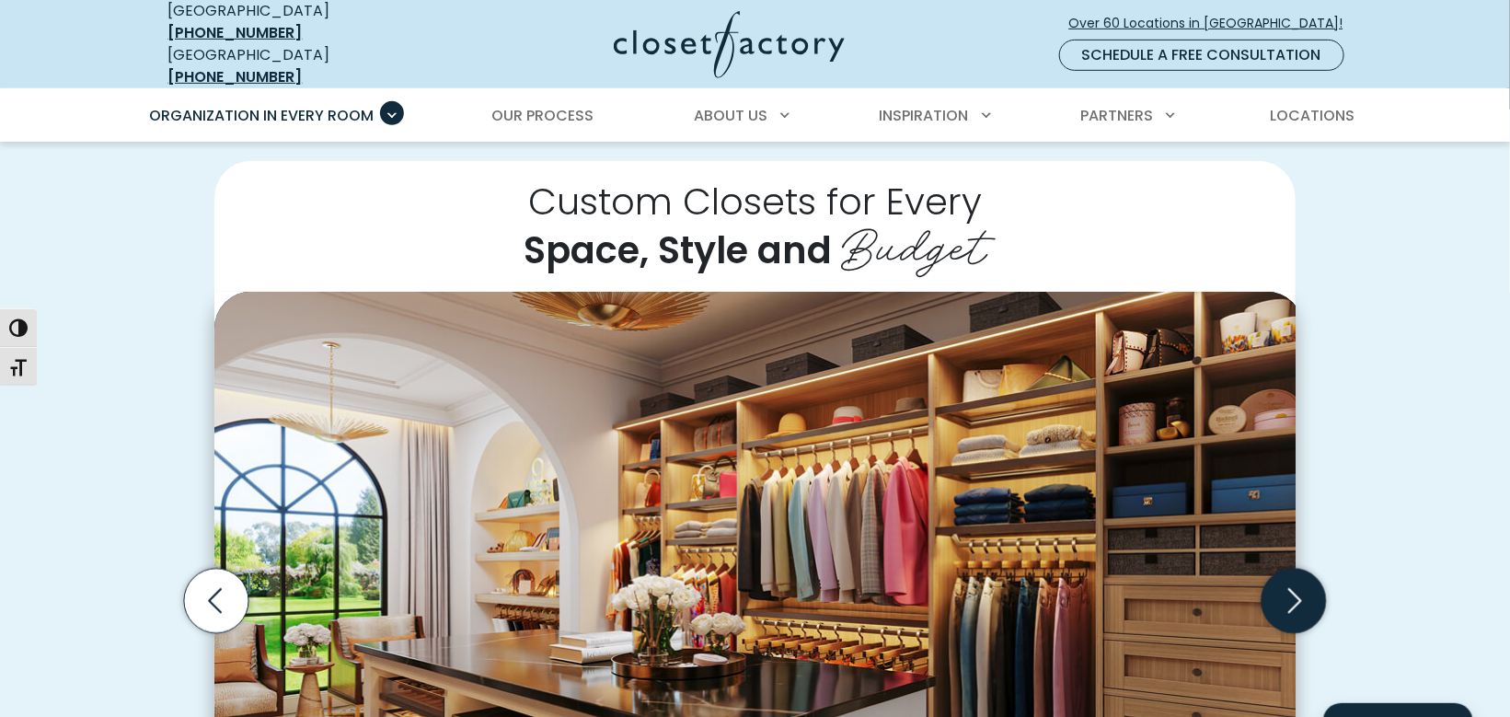
click at [1295, 569] on icon "Next slide" at bounding box center [1294, 601] width 64 height 64
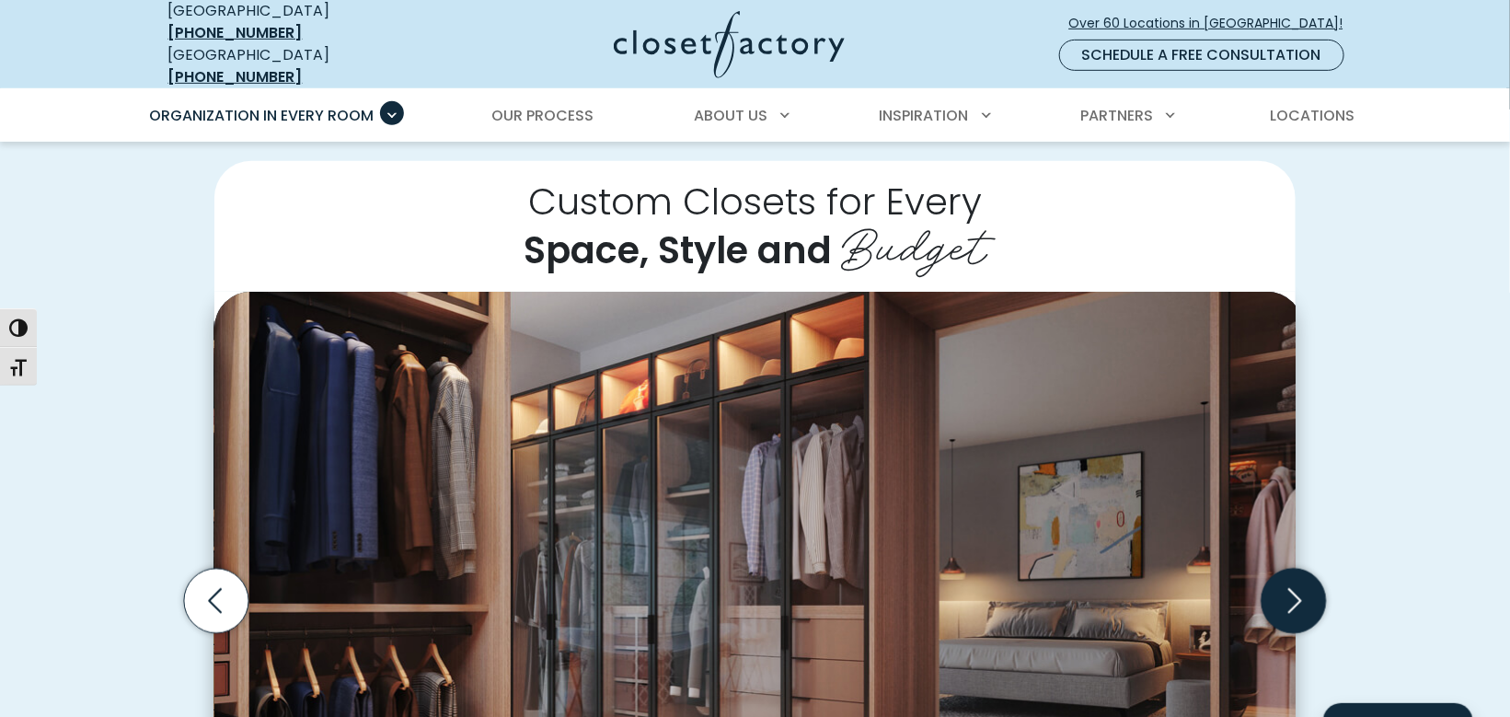
click at [1295, 569] on icon "Next slide" at bounding box center [1294, 601] width 64 height 64
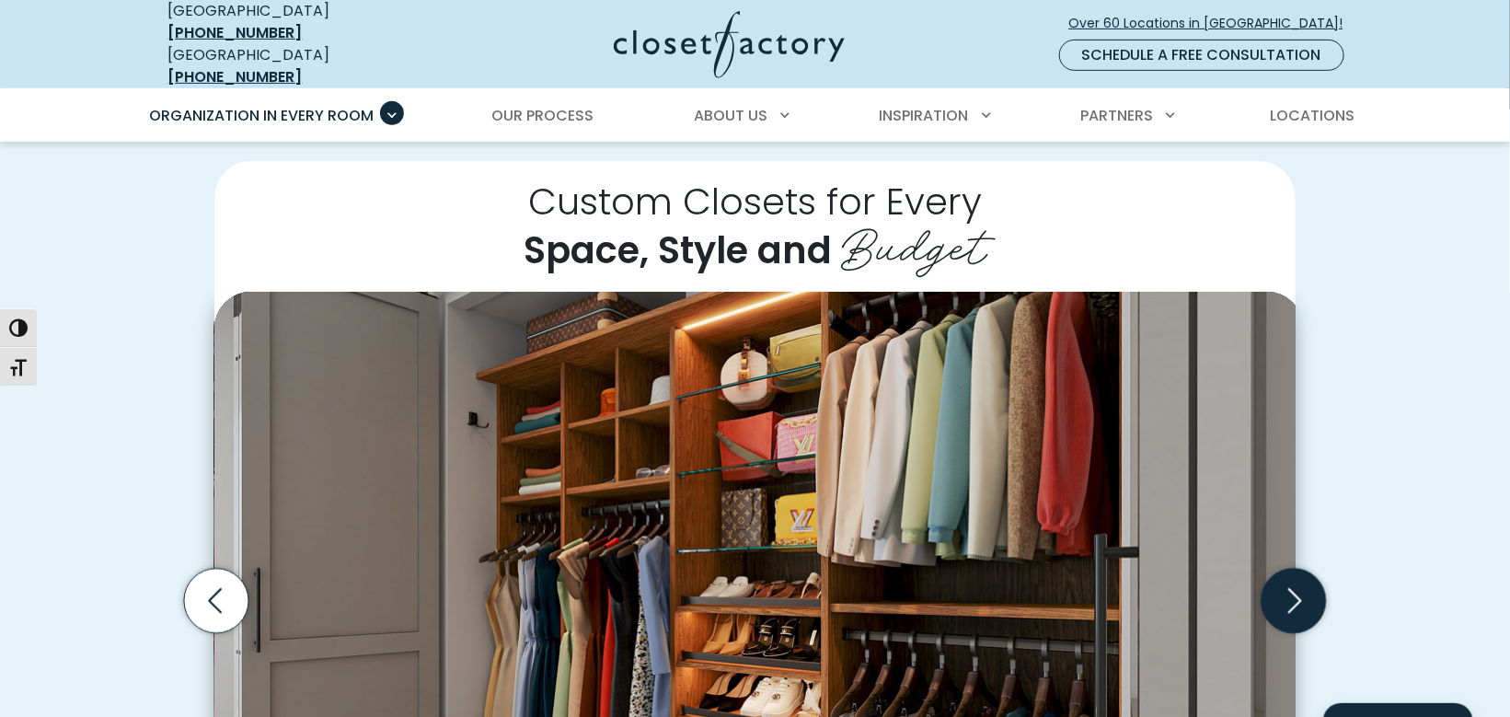
click at [1295, 569] on icon "Next slide" at bounding box center [1294, 601] width 64 height 64
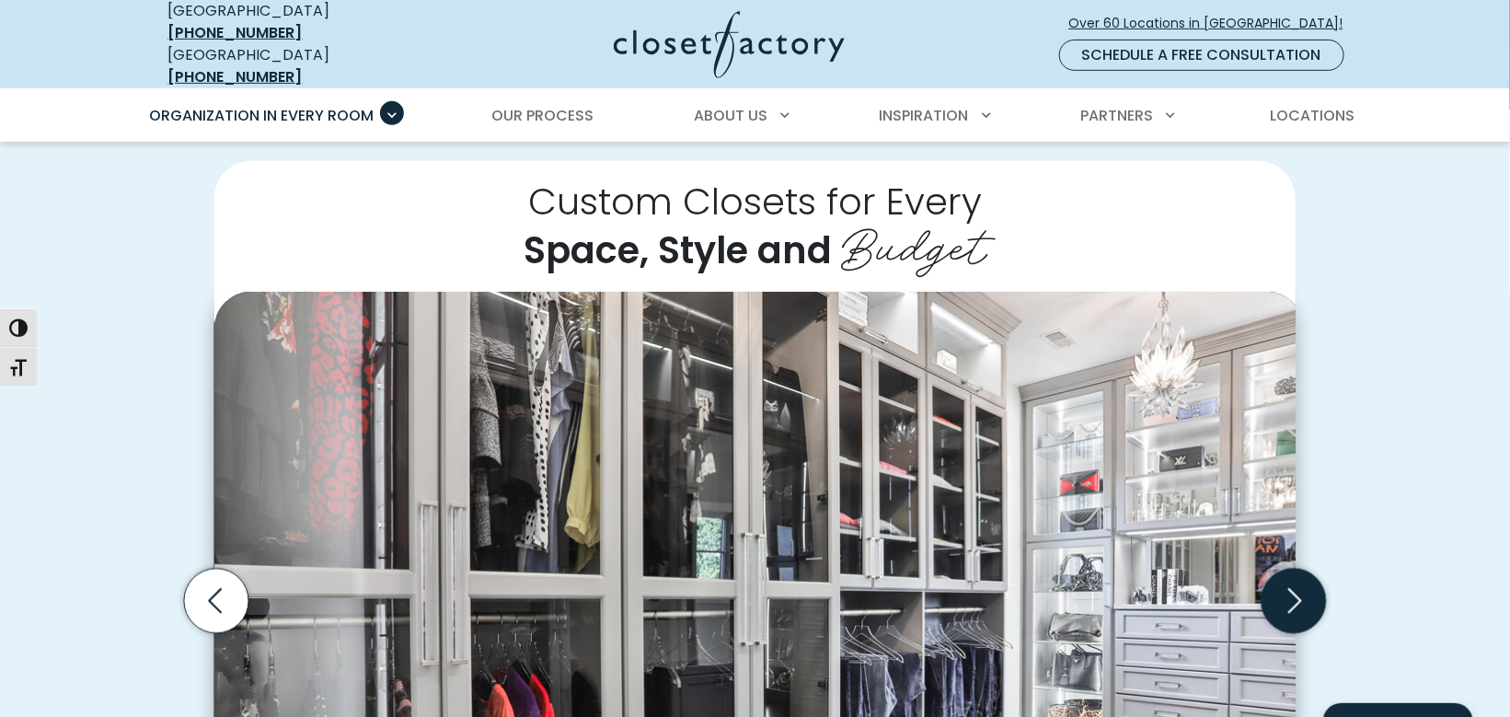
click at [1295, 569] on icon "Next slide" at bounding box center [1294, 601] width 64 height 64
